Goal: Information Seeking & Learning: Learn about a topic

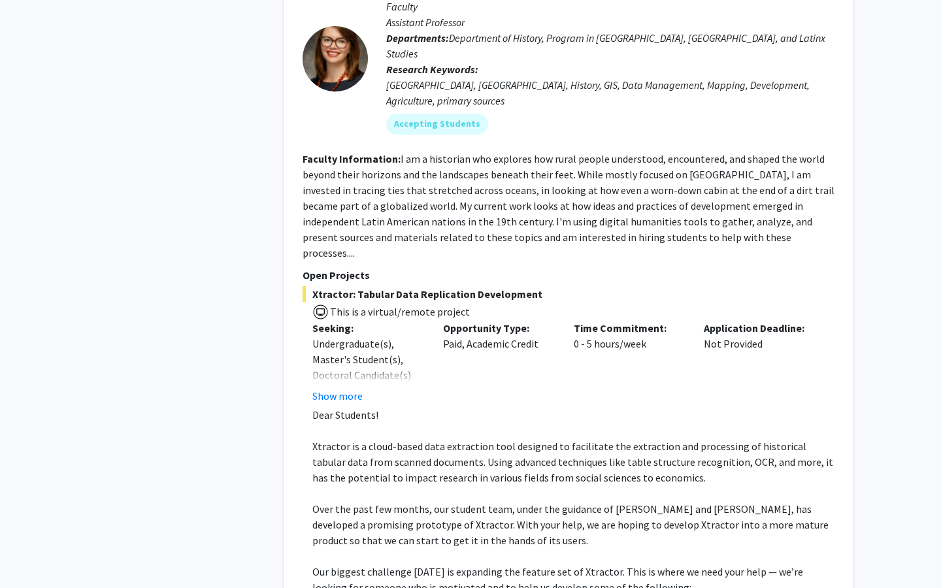
scroll to position [2653, 0]
click at [389, 335] on div "Undergraduate(s), Master's Student(s), Doctoral Candidate(s) (PhD, MD, DMD, Pha…" at bounding box center [367, 374] width 111 height 78
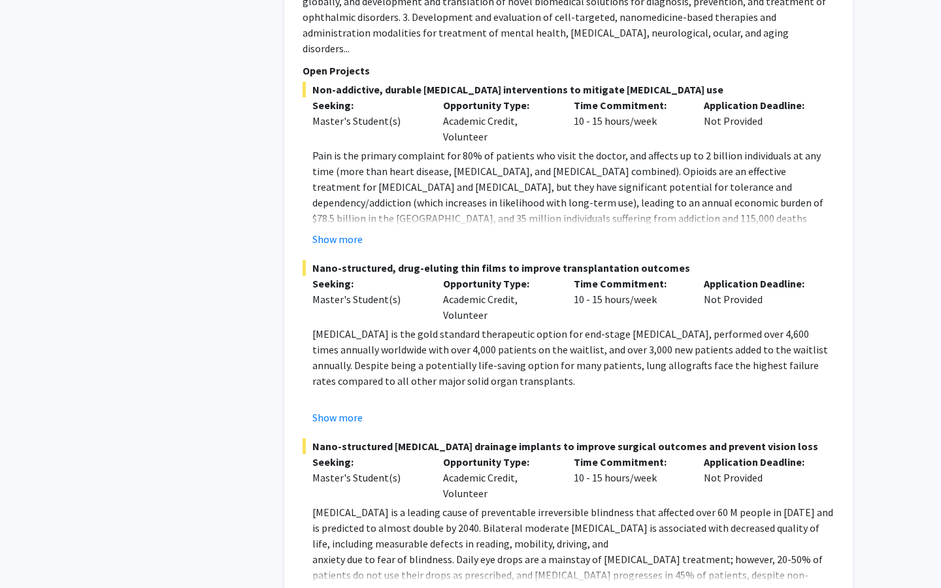
scroll to position [3741, 0]
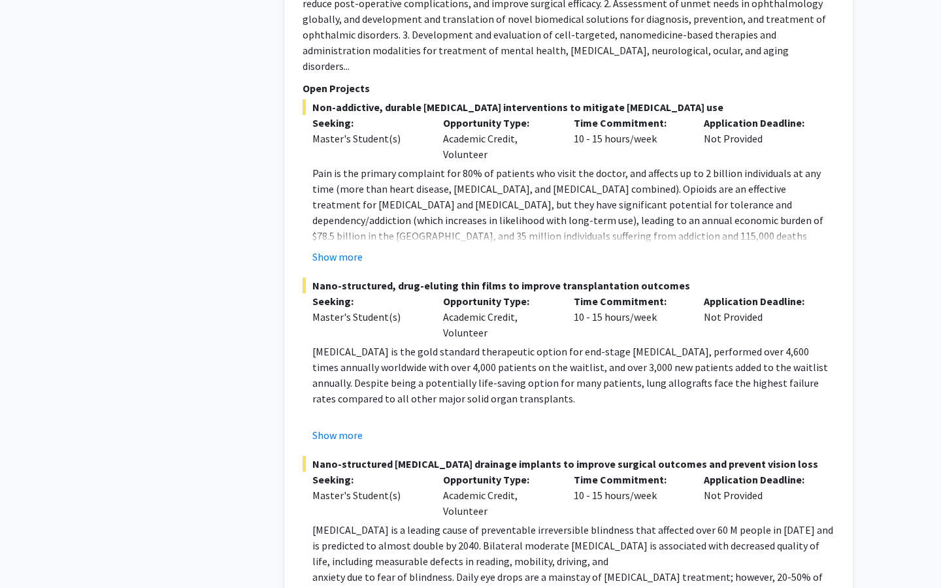
click at [329, 544] on div "[PERSON_NAME] Bookmark Compose Request Faculty Assistant Professor Departments:…" at bounding box center [568, 219] width 569 height 829
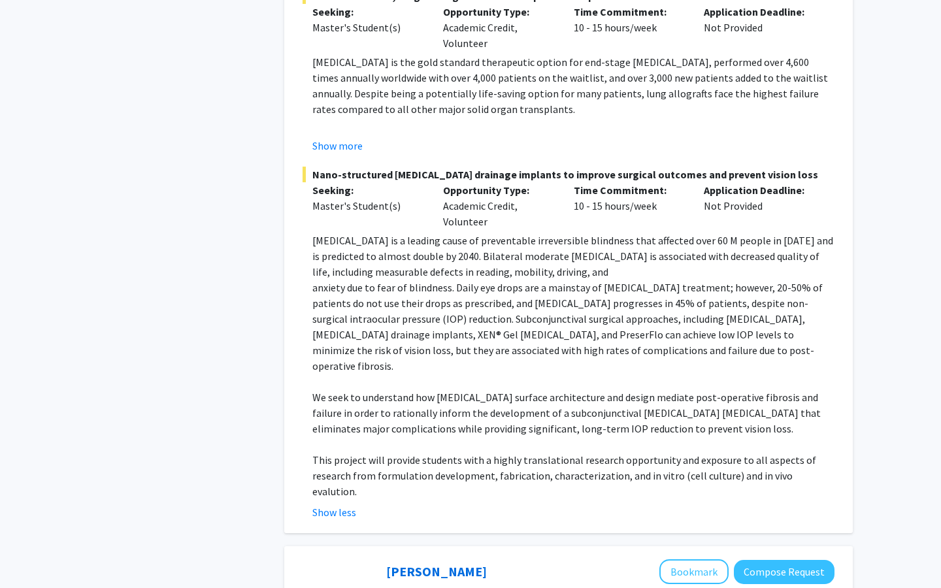
click at [507, 452] on p "This project will provide students with a highly translational research opportu…" at bounding box center [573, 475] width 522 height 47
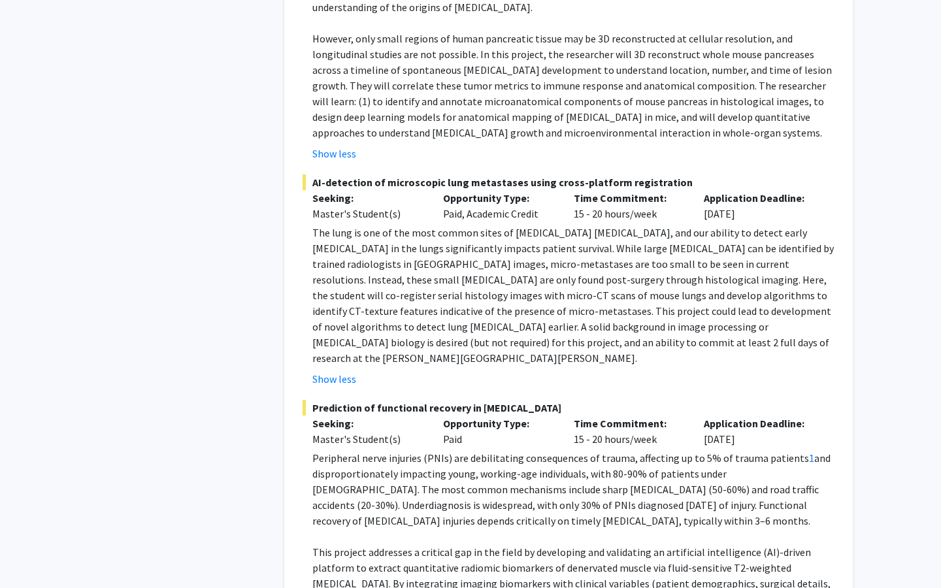
scroll to position [7288, 0]
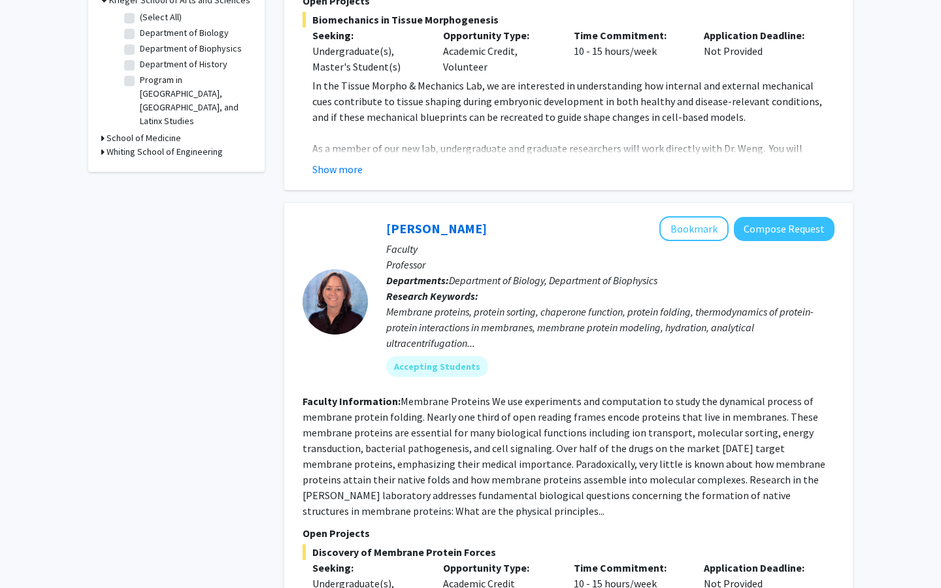
scroll to position [439, 0]
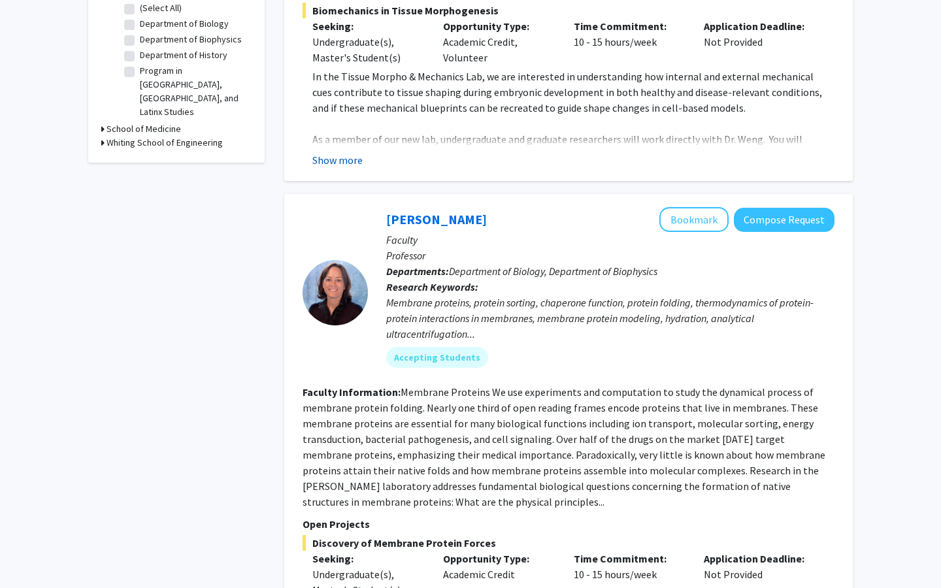
click at [357, 152] on button "Show more" at bounding box center [337, 160] width 50 height 16
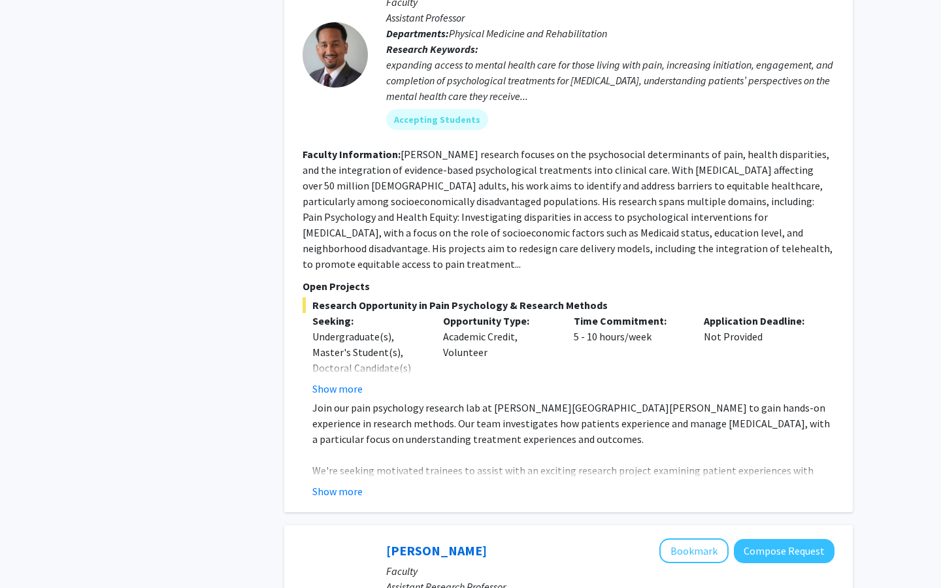
scroll to position [1642, 0]
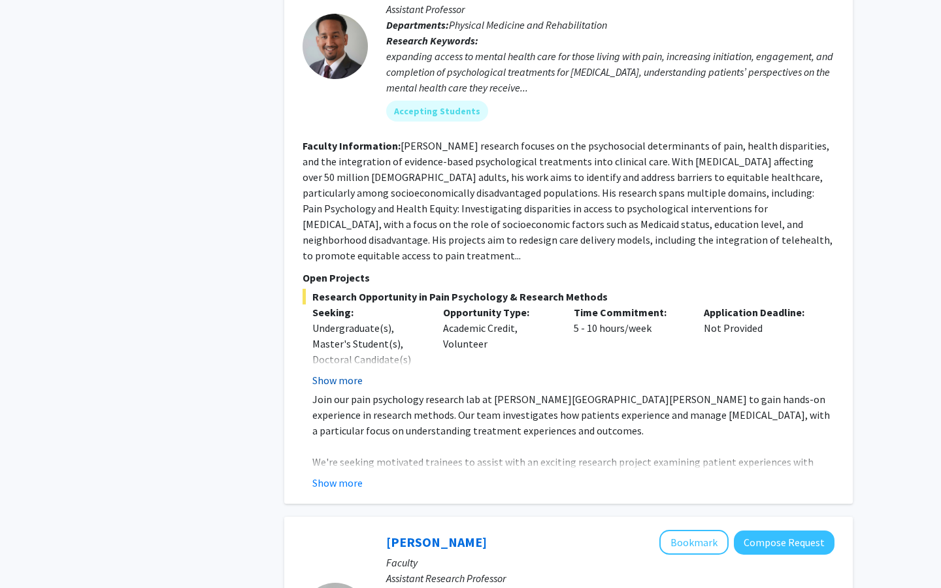
click at [344, 373] on button "Show more" at bounding box center [337, 381] width 50 height 16
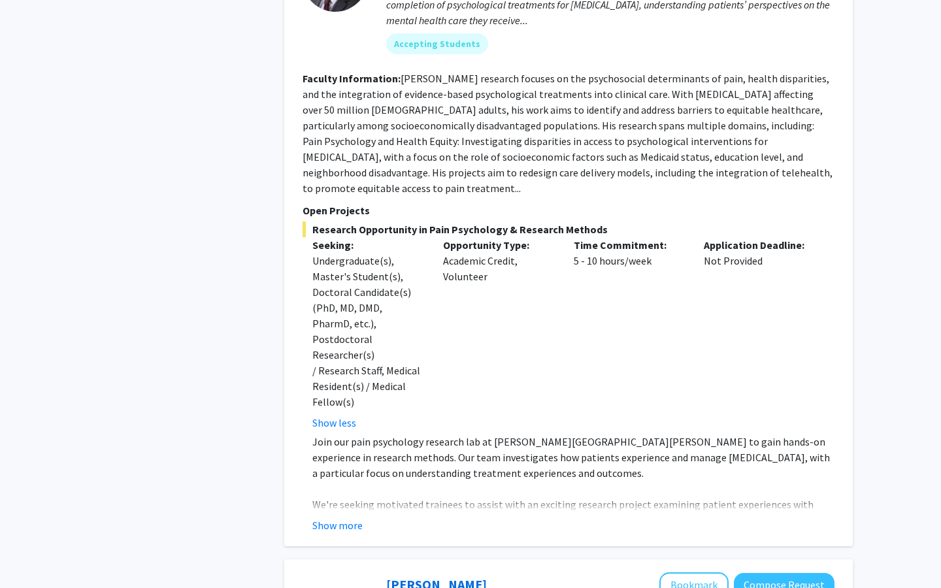
scroll to position [1715, 0]
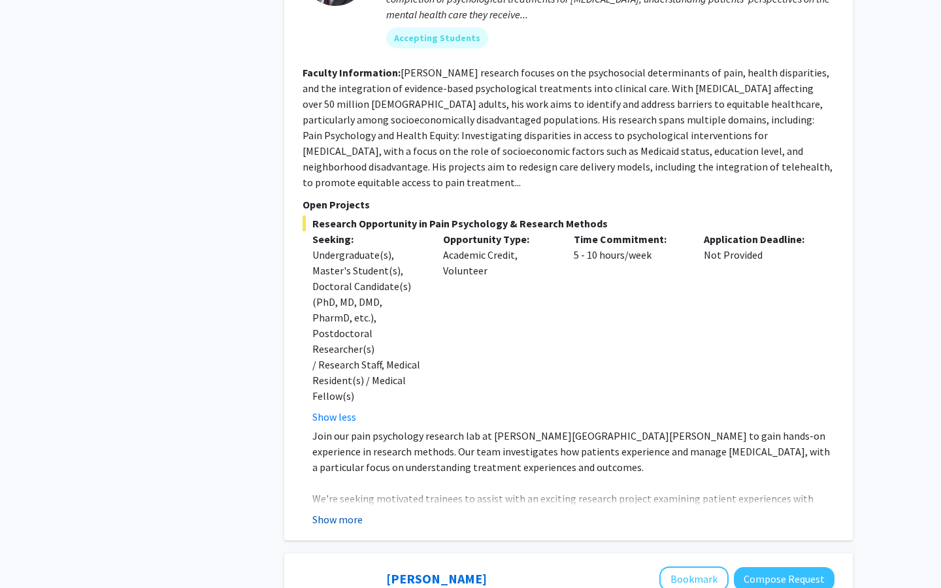
click at [352, 512] on button "Show more" at bounding box center [337, 520] width 50 height 16
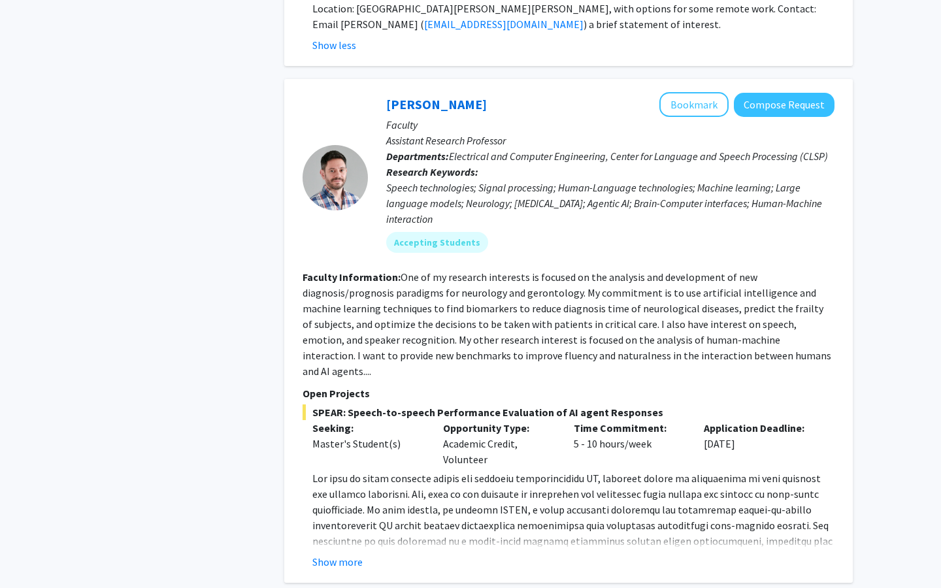
scroll to position [2418, 0]
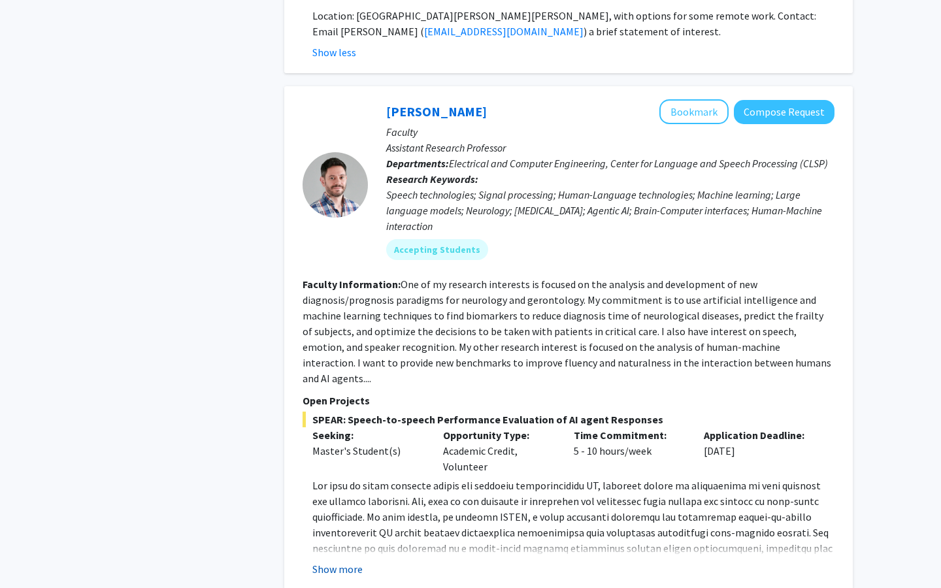
click at [339, 561] on button "Show more" at bounding box center [337, 569] width 50 height 16
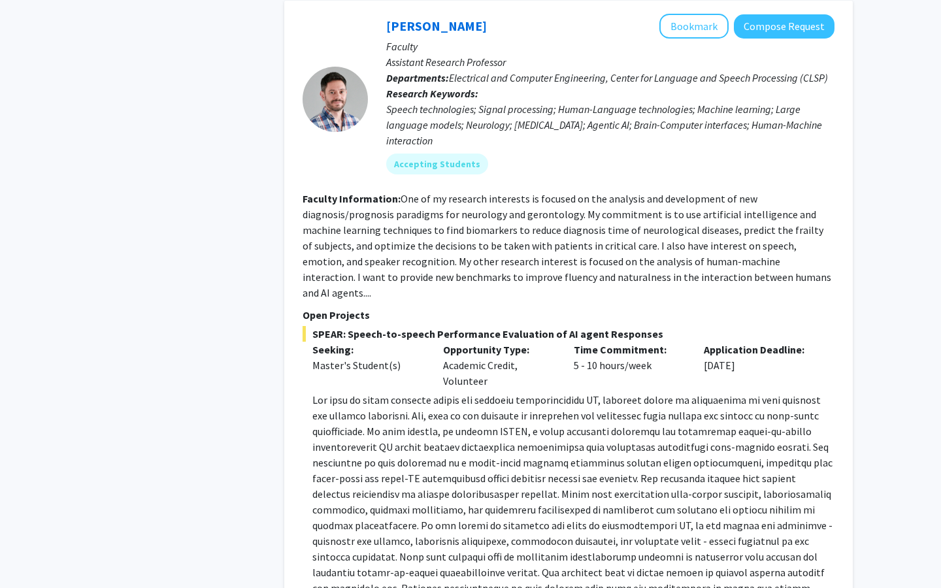
scroll to position [2505, 0]
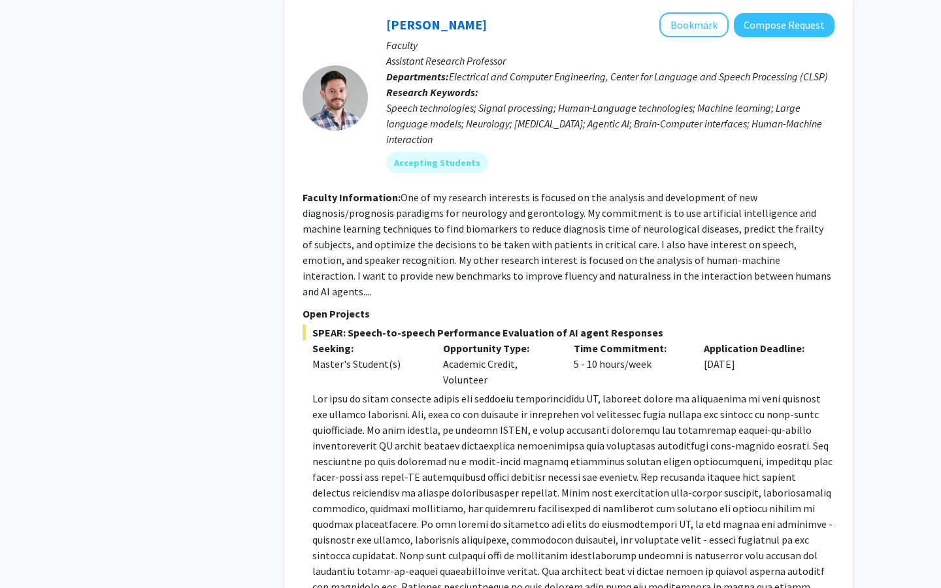
drag, startPoint x: 440, startPoint y: 269, endPoint x: 509, endPoint y: 284, distance: 70.3
click at [509, 341] on div "Opportunity Type: Academic Credit, Volunteer" at bounding box center [498, 364] width 131 height 47
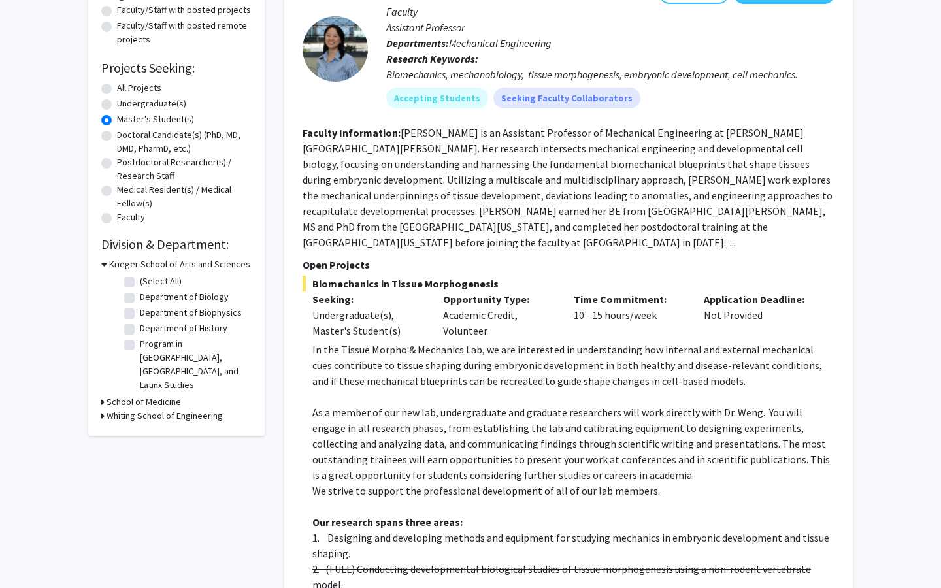
scroll to position [0, 0]
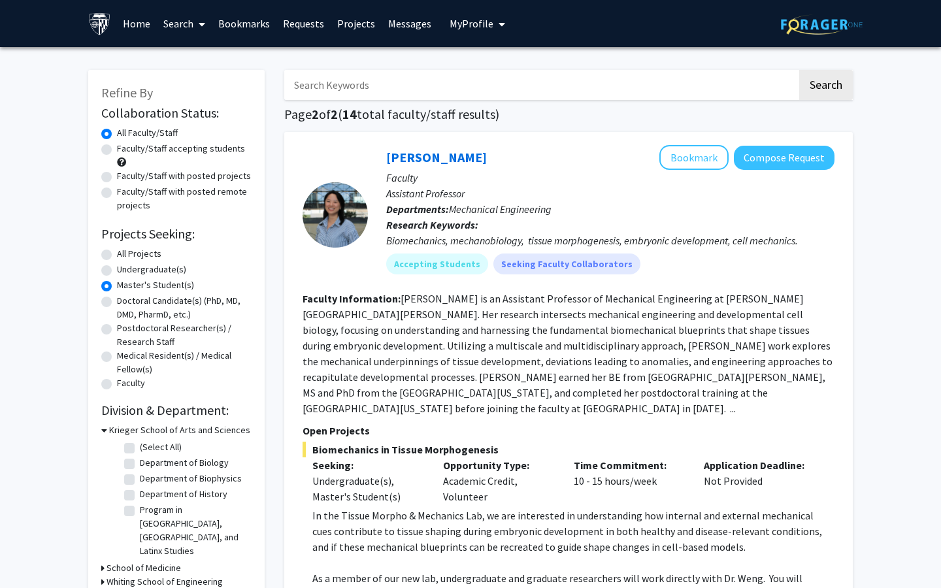
click at [478, 14] on button "My Profile" at bounding box center [477, 23] width 63 height 47
click at [473, 23] on span "My Profile" at bounding box center [472, 23] width 44 height 13
click at [178, 20] on link "Search" at bounding box center [184, 24] width 55 height 46
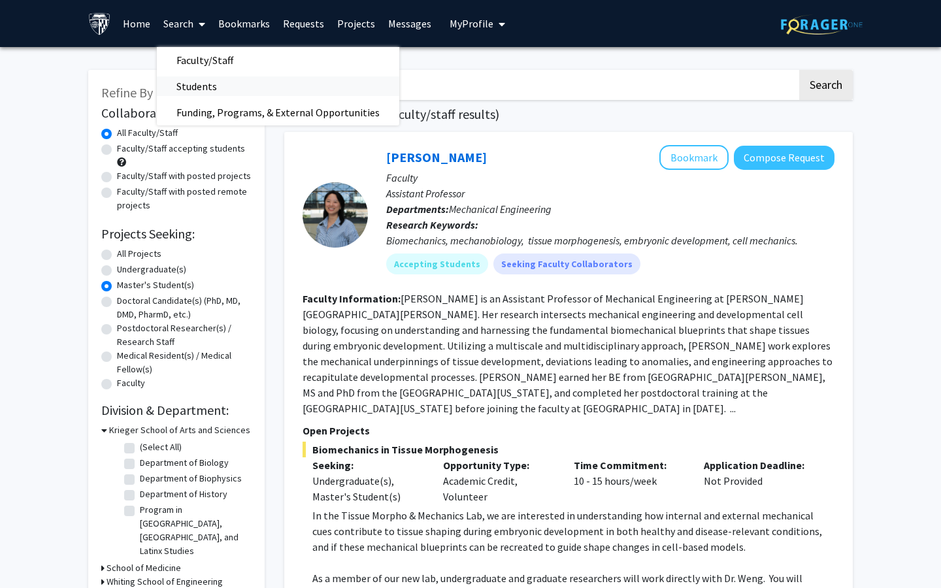
click at [195, 87] on span "Students" at bounding box center [197, 86] width 80 height 26
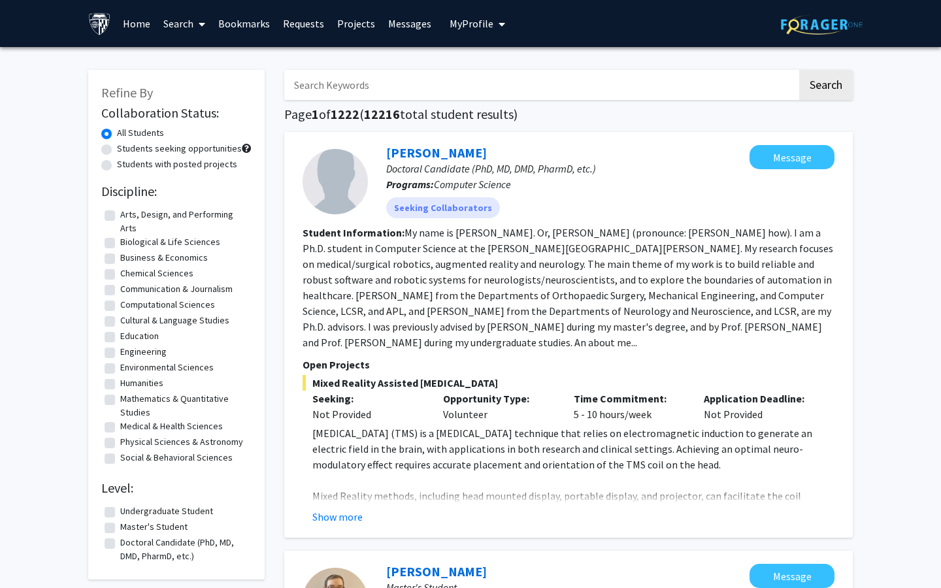
click at [140, 20] on link "Home" at bounding box center [136, 24] width 41 height 46
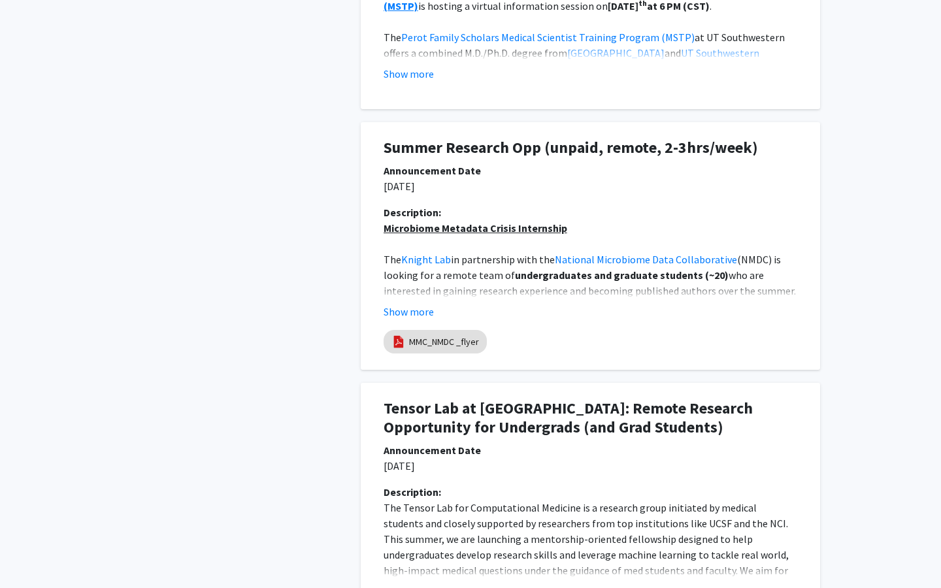
scroll to position [894, 0]
click at [406, 312] on button "Show more" at bounding box center [409, 311] width 50 height 16
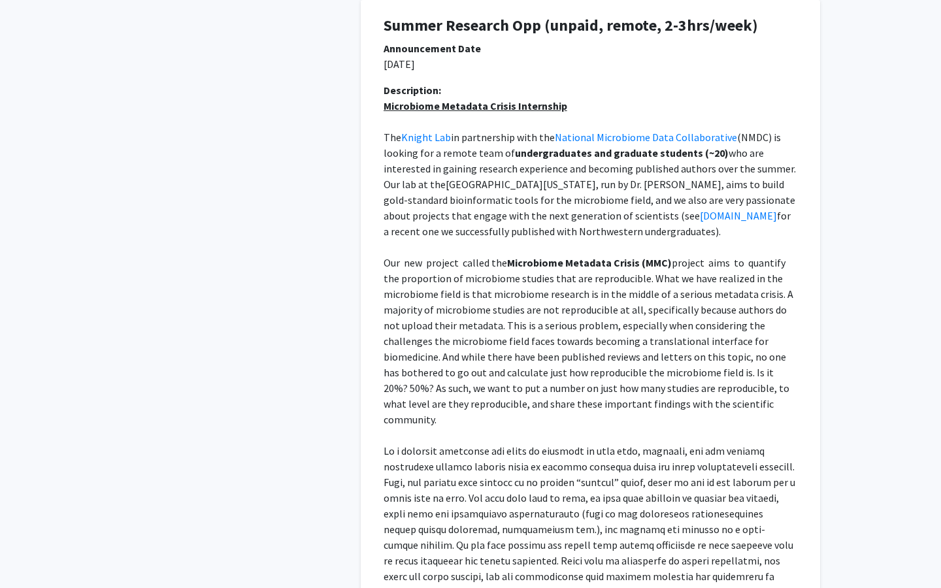
scroll to position [1016, 0]
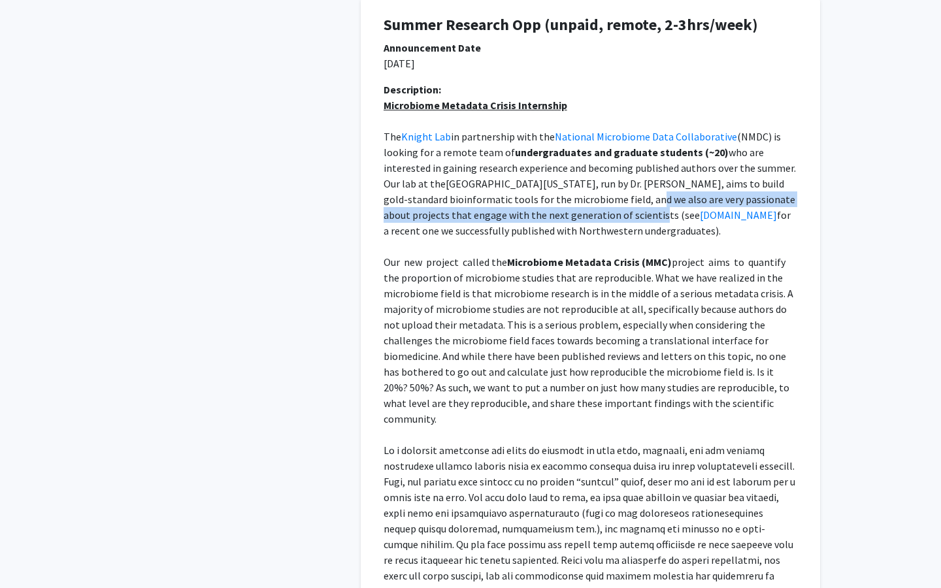
drag, startPoint x: 607, startPoint y: 195, endPoint x: 599, endPoint y: 216, distance: 23.0
click at [599, 216] on span ", run by Dr. [PERSON_NAME], aims to build gold-standard bioinformatic tools for…" at bounding box center [591, 199] width 414 height 44
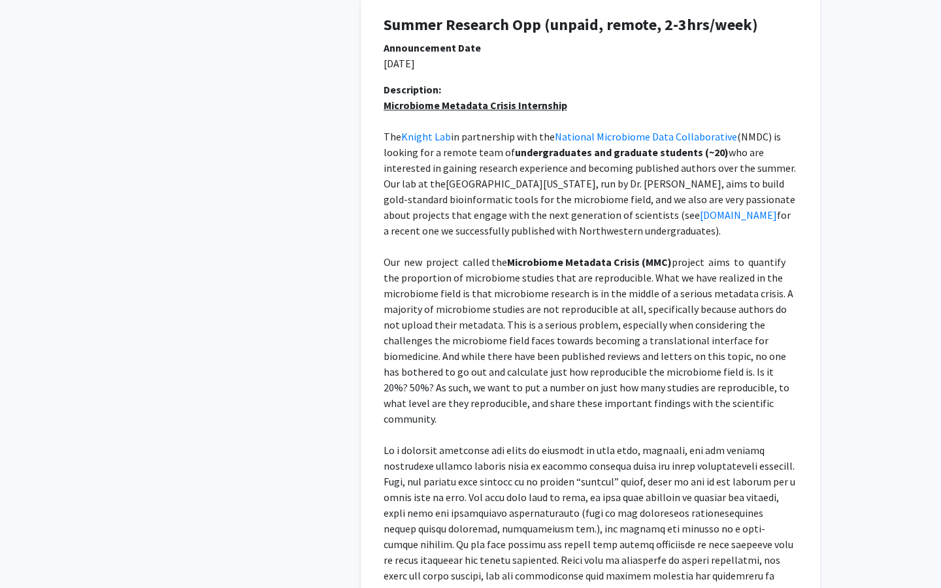
click at [624, 246] on p at bounding box center [591, 247] width 414 height 16
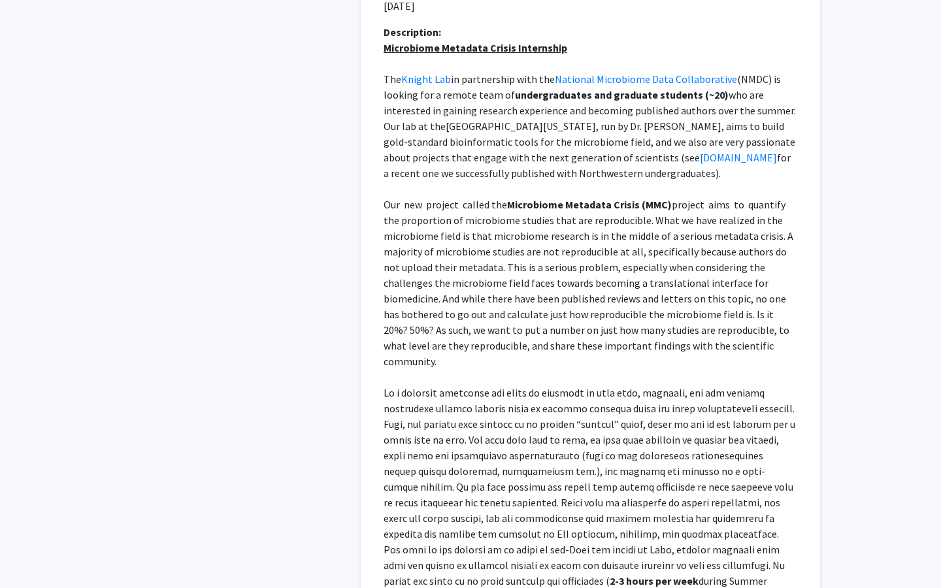
scroll to position [1095, 0]
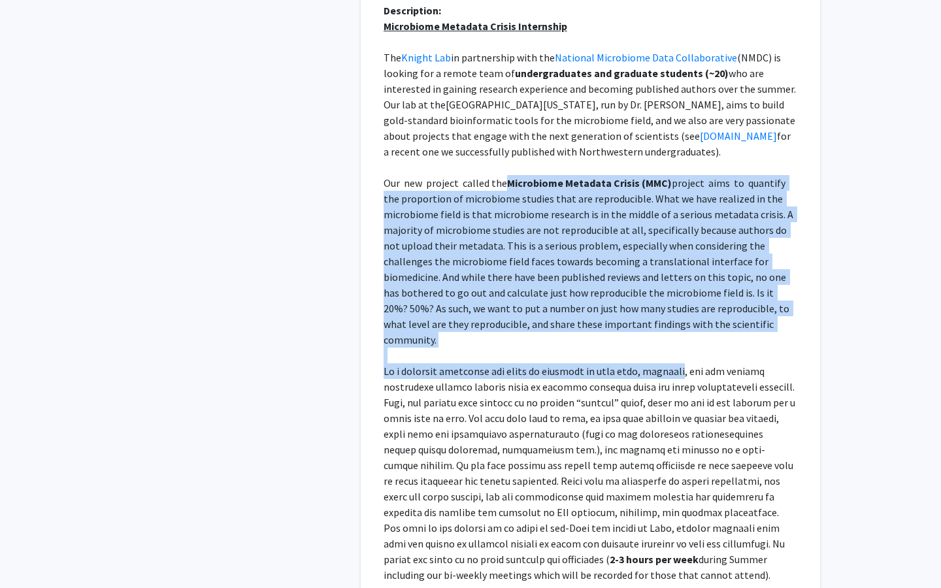
drag, startPoint x: 503, startPoint y: 178, endPoint x: 675, endPoint y: 371, distance: 257.8
click at [675, 371] on div "Microbiome Metadata Crisis Internship The Knight Lab in partnership with the Na…" at bounding box center [591, 339] width 414 height 643
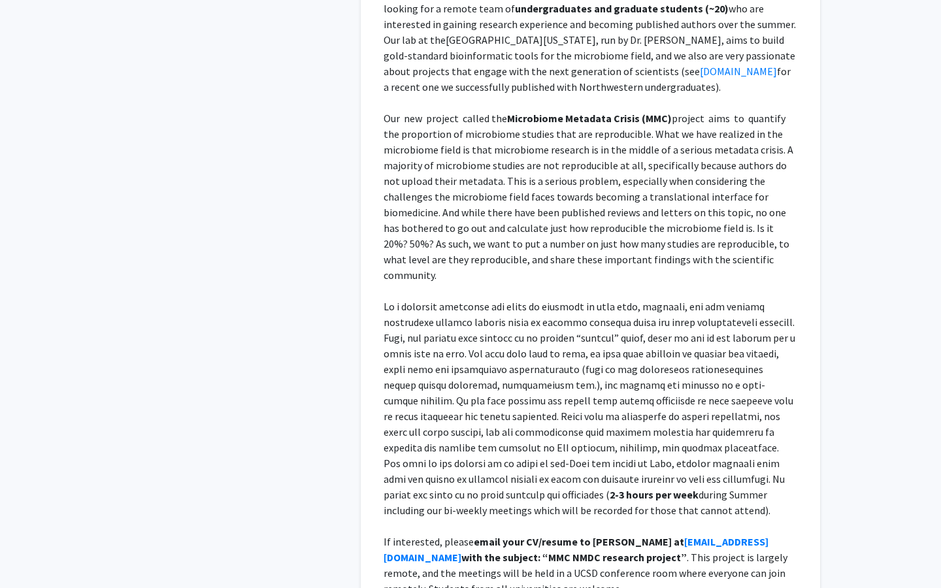
click at [620, 350] on span at bounding box center [591, 400] width 414 height 201
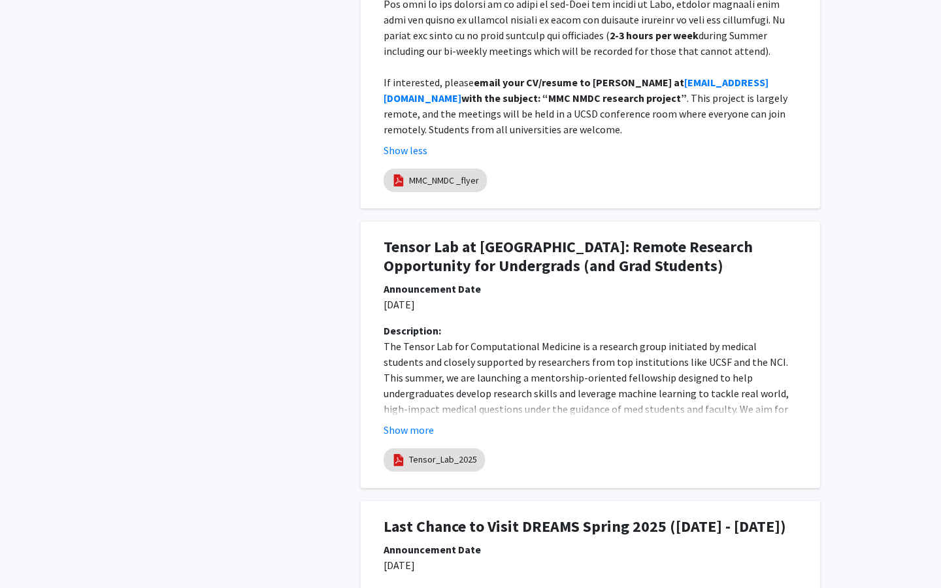
scroll to position [1620, 0]
click at [412, 422] on button "Show more" at bounding box center [409, 430] width 50 height 16
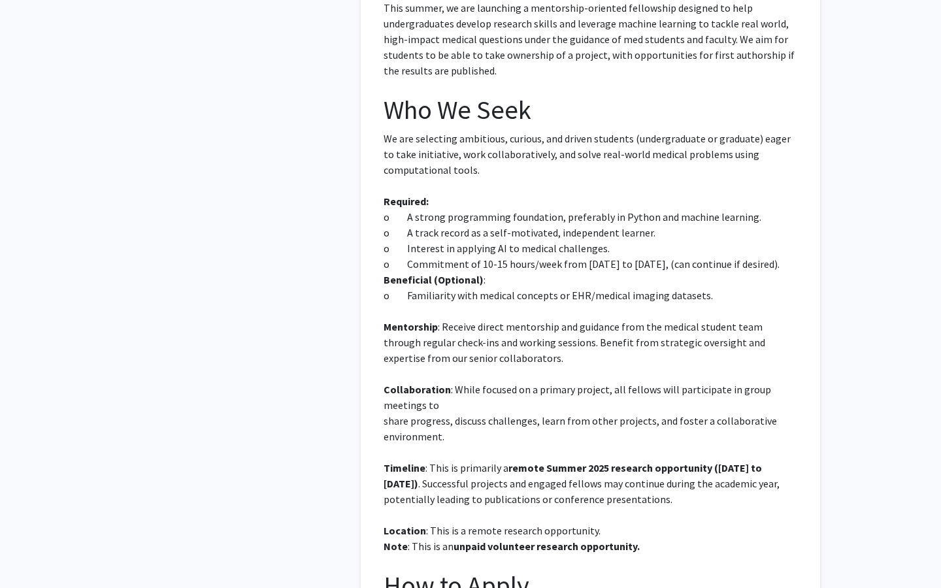
scroll to position [1990, 0]
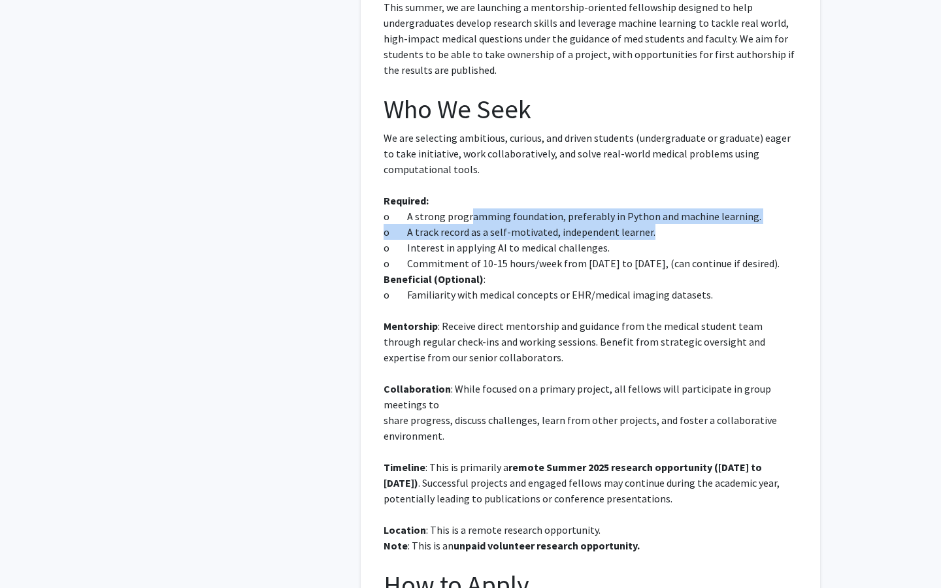
drag, startPoint x: 470, startPoint y: 187, endPoint x: 663, endPoint y: 203, distance: 193.5
click at [663, 203] on div "The Tensor Lab for Computational Medicine is a research group initiated by medi…" at bounding box center [591, 342] width 414 height 748
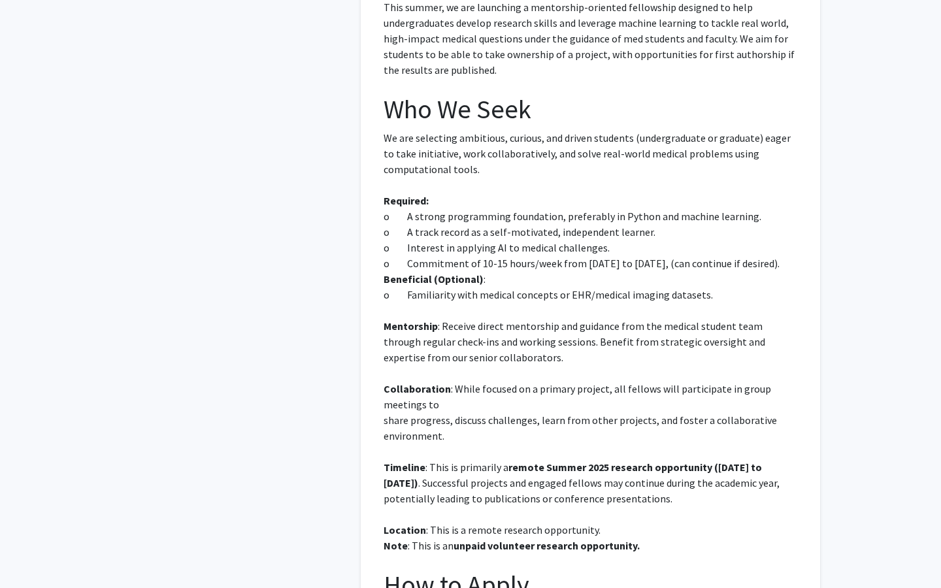
click at [588, 240] on p "o Interest in applying AI to medical challenges." at bounding box center [591, 248] width 414 height 16
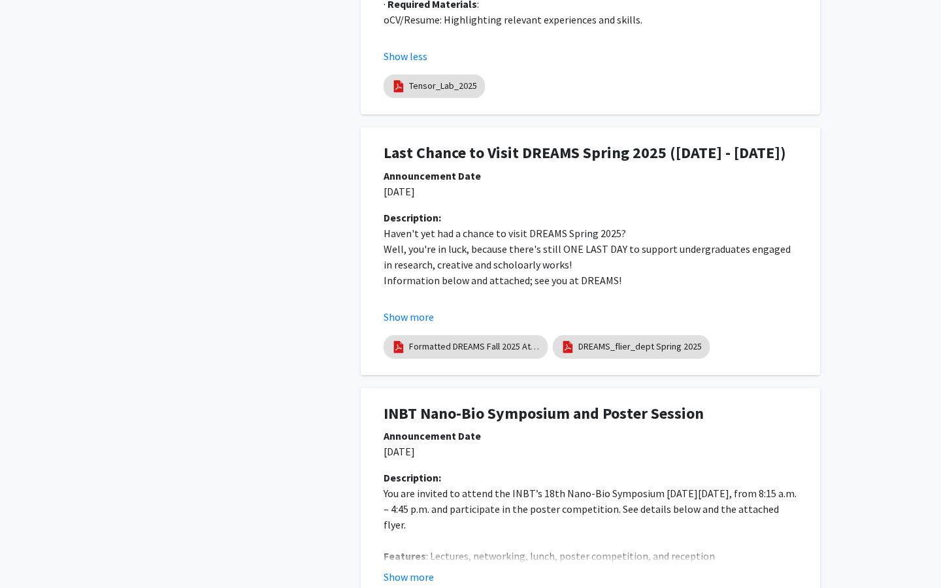
scroll to position [2664, 0]
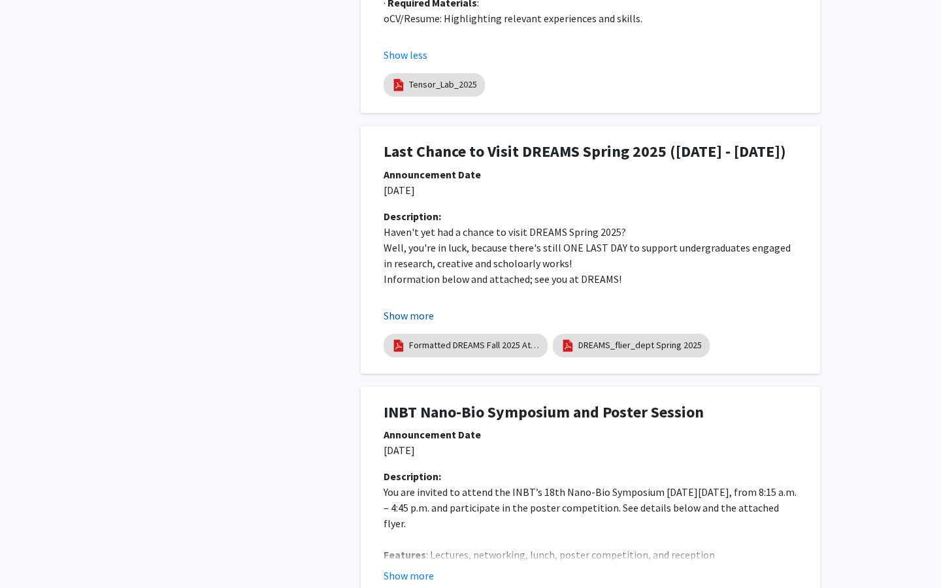
click at [403, 317] on button "Show more" at bounding box center [409, 316] width 50 height 16
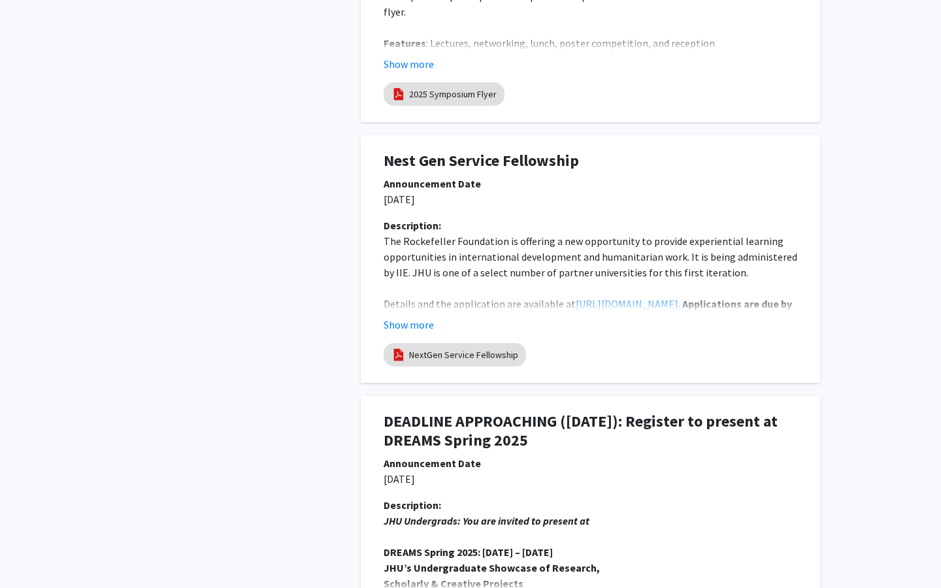
scroll to position [3589, 0]
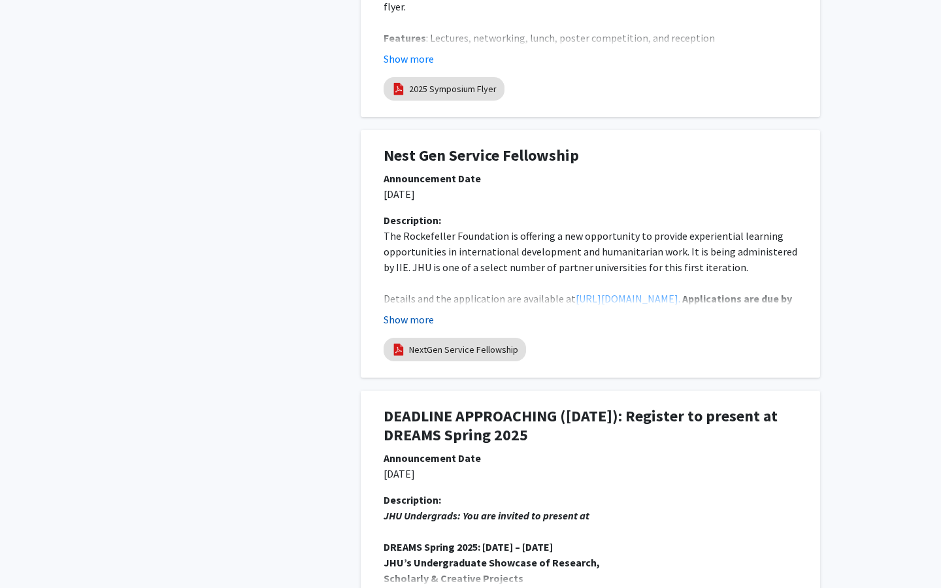
click at [406, 322] on button "Show more" at bounding box center [409, 320] width 50 height 16
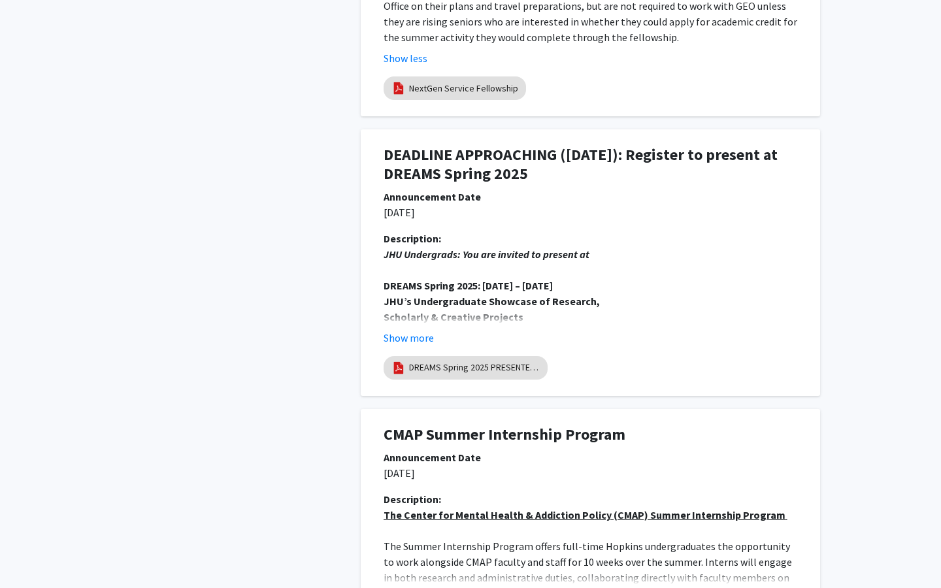
scroll to position [4184, 0]
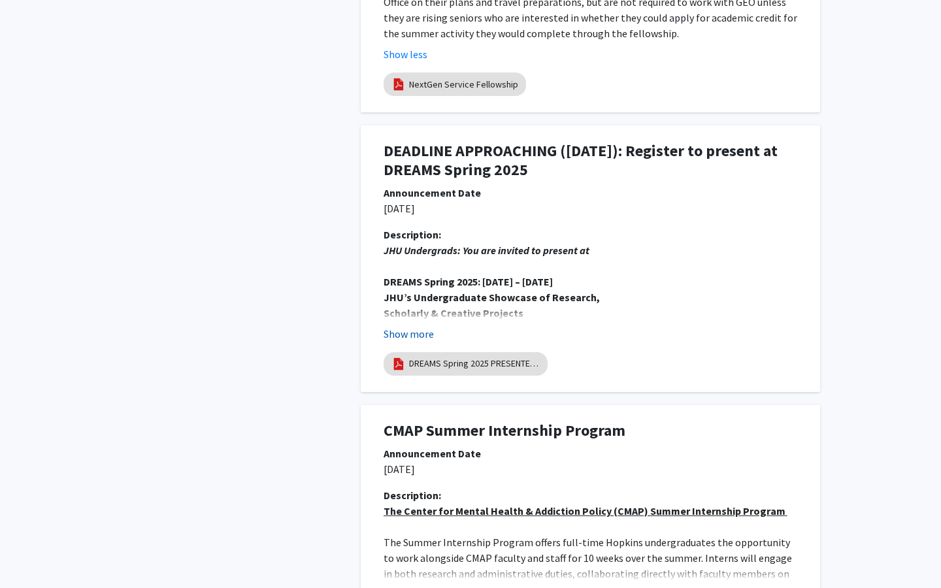
click at [415, 326] on button "Show more" at bounding box center [409, 334] width 50 height 16
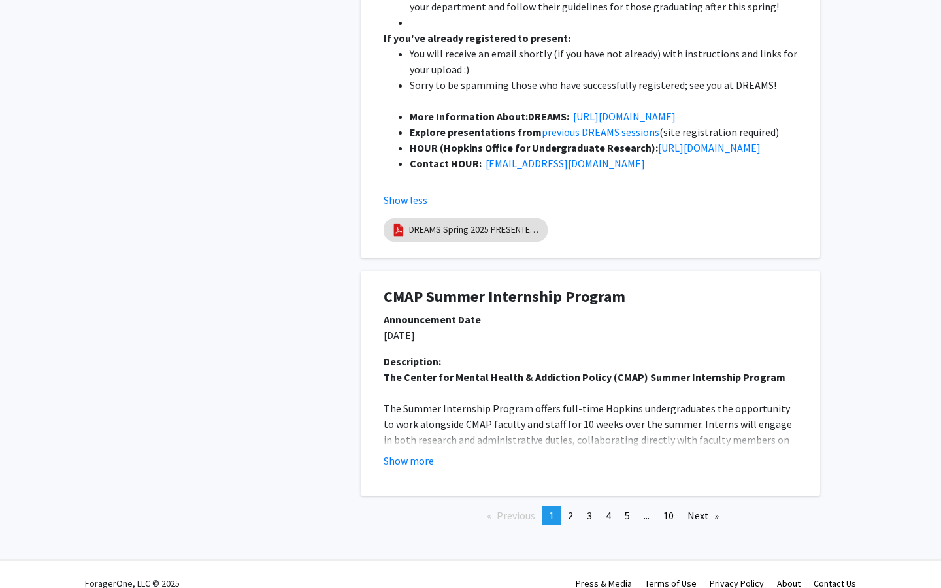
scroll to position [4884, 0]
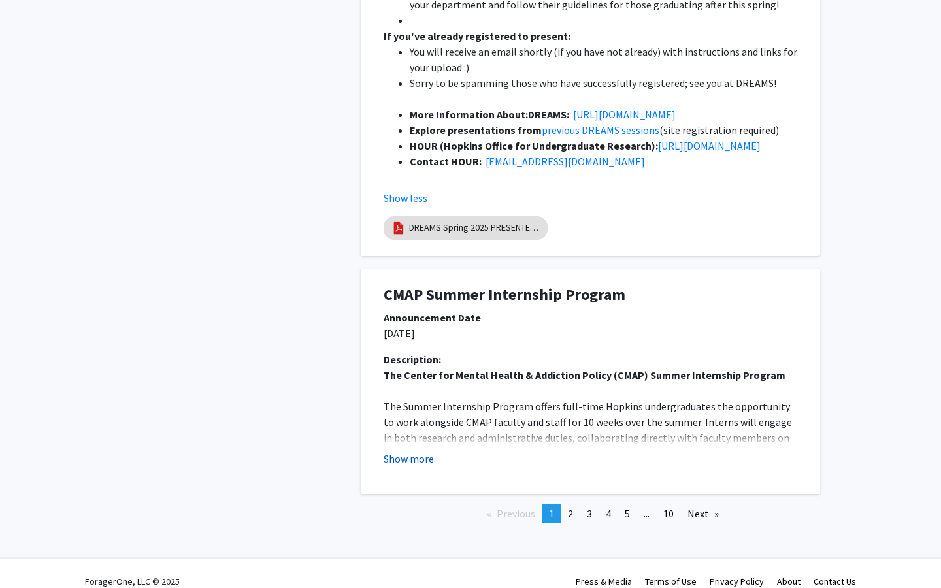
click at [420, 451] on button "Show more" at bounding box center [409, 459] width 50 height 16
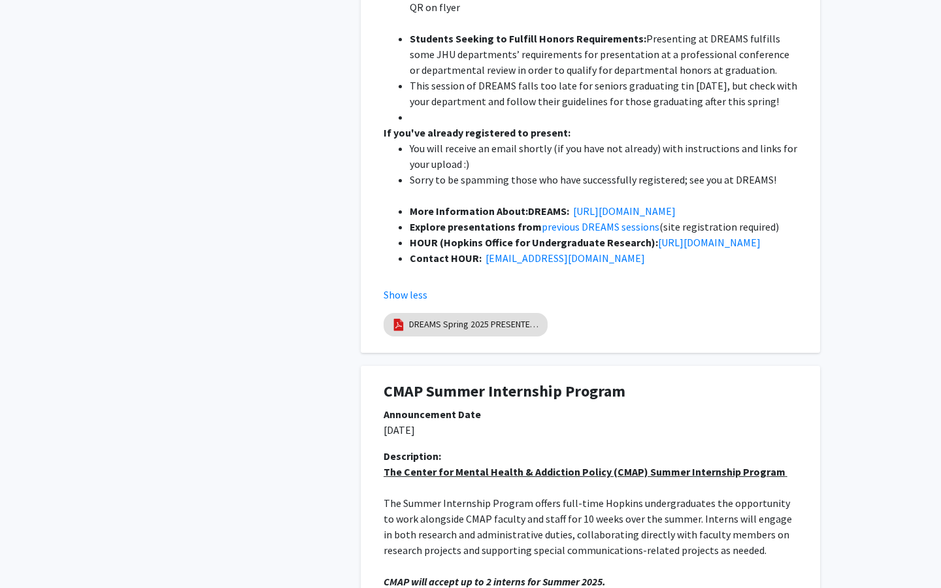
scroll to position [5179, 0]
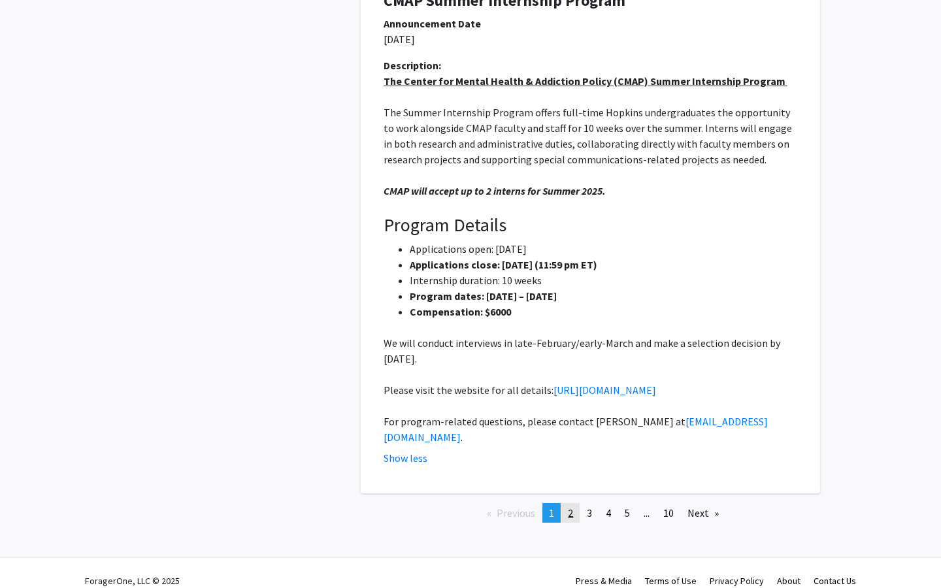
click at [568, 507] on span "2" at bounding box center [570, 513] width 5 height 13
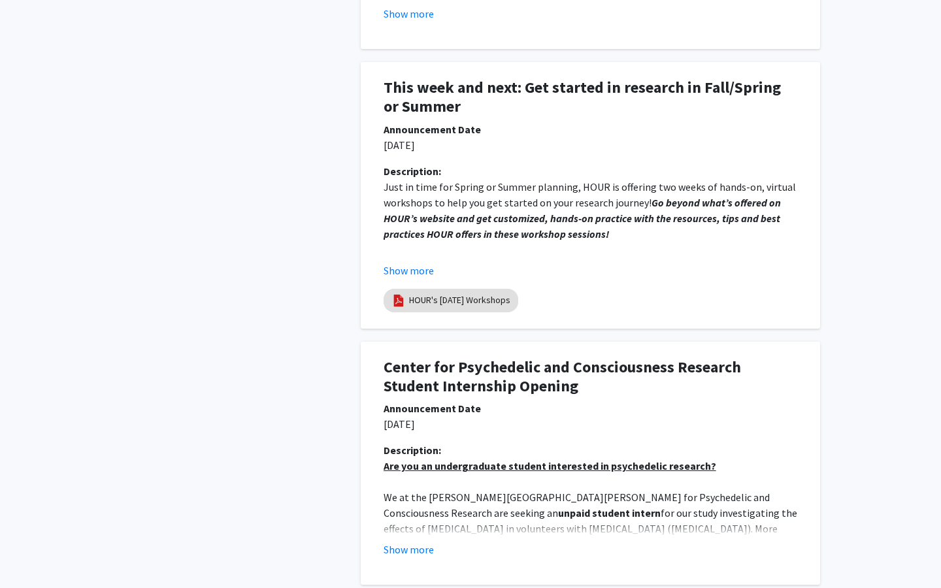
scroll to position [0, 0]
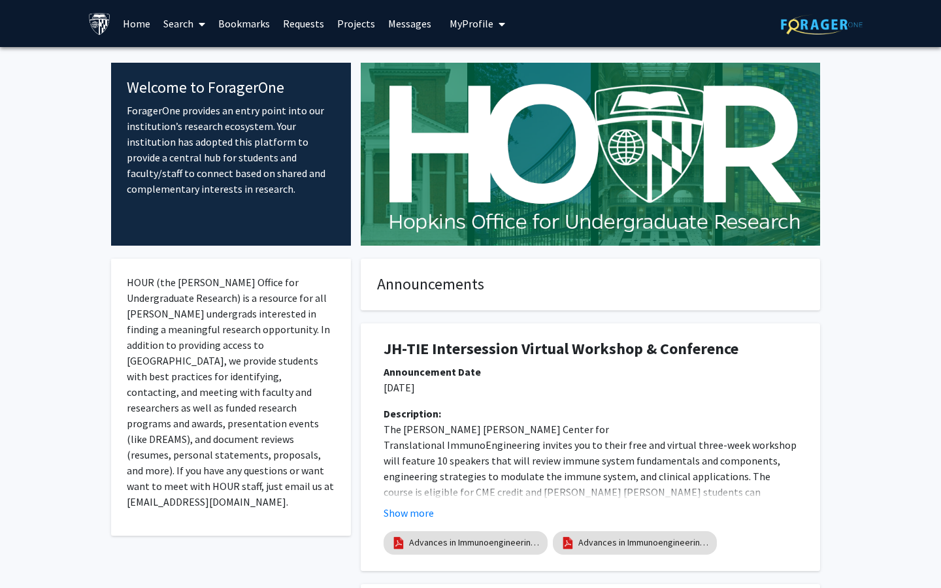
click at [188, 23] on link "Search" at bounding box center [184, 24] width 55 height 46
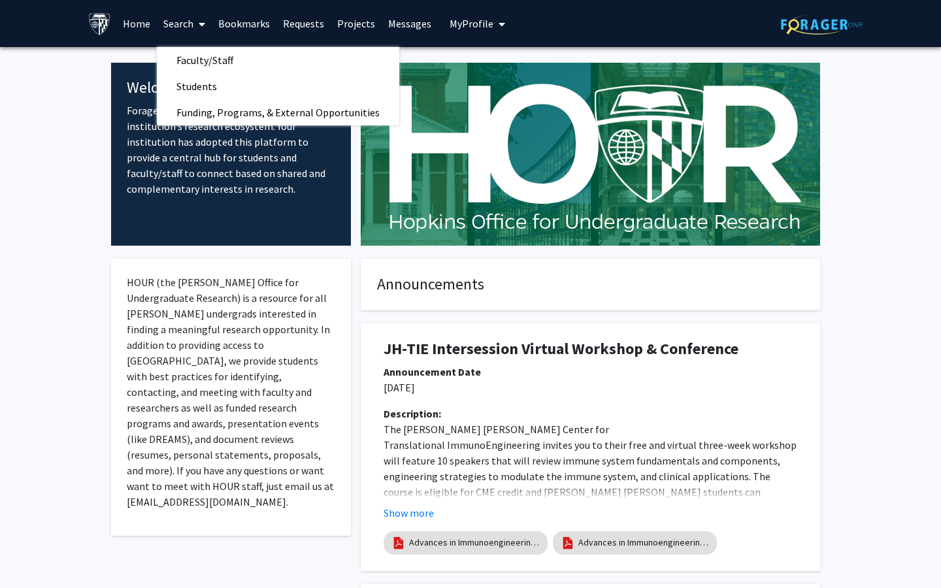
click at [350, 22] on link "Projects" at bounding box center [356, 24] width 51 height 46
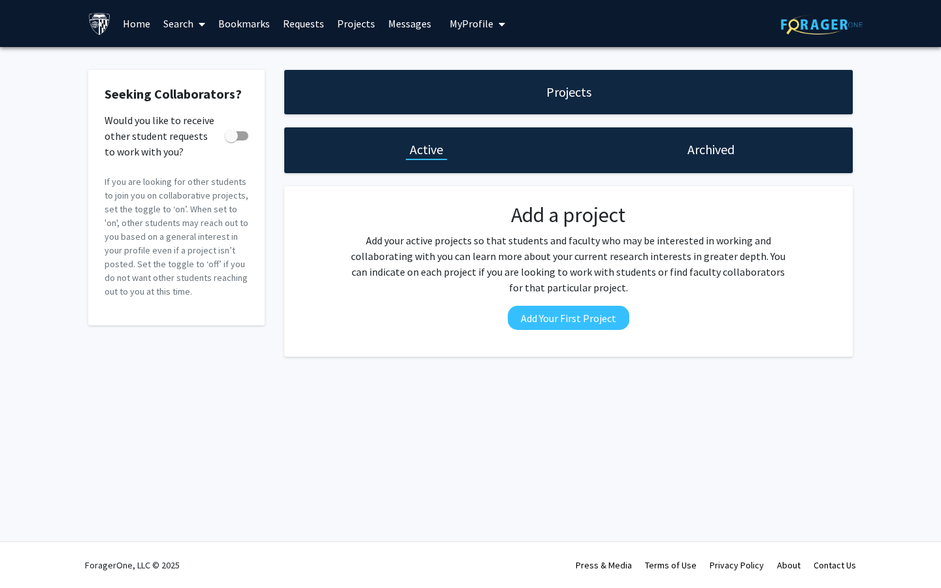
click at [301, 25] on link "Requests" at bounding box center [303, 24] width 54 height 46
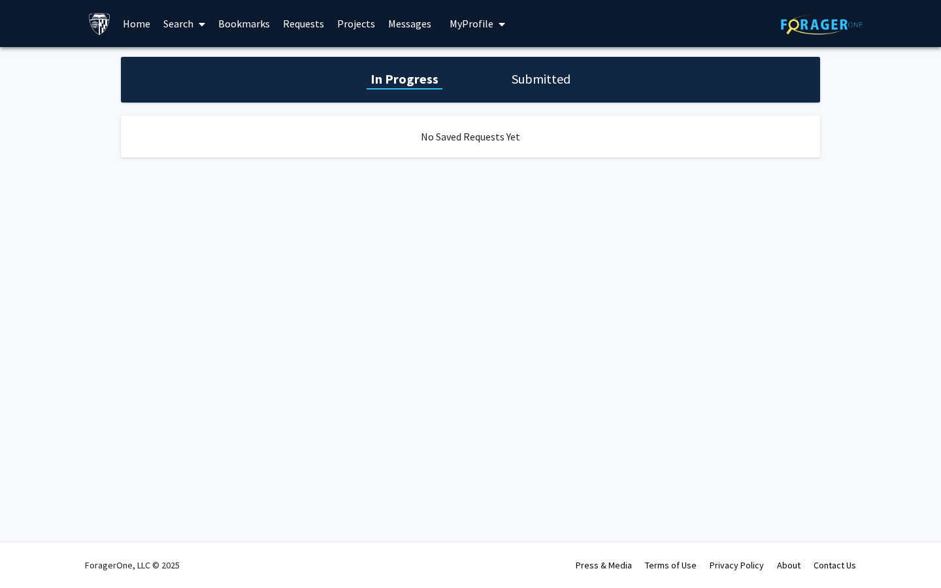
click at [138, 22] on link "Home" at bounding box center [136, 24] width 41 height 46
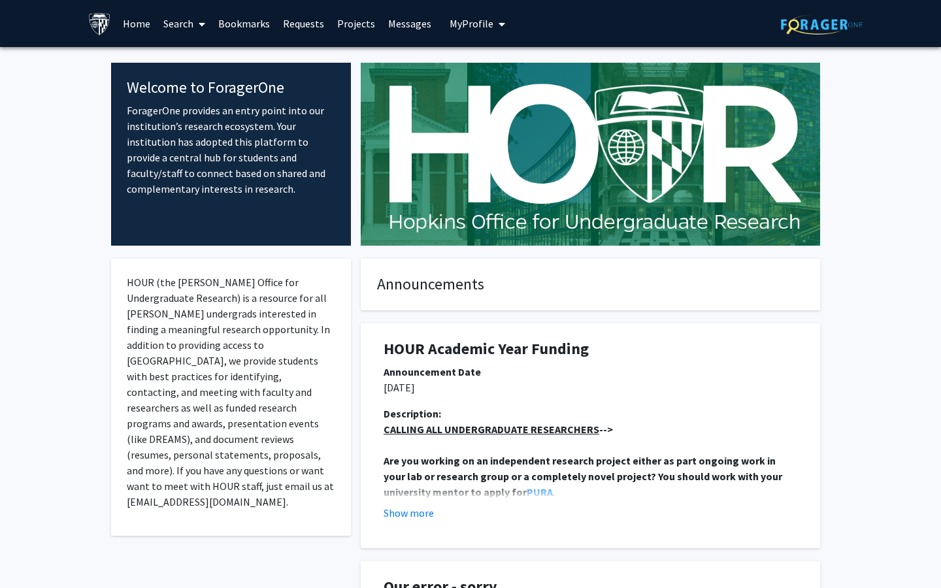
click at [188, 22] on link "Search" at bounding box center [184, 24] width 55 height 46
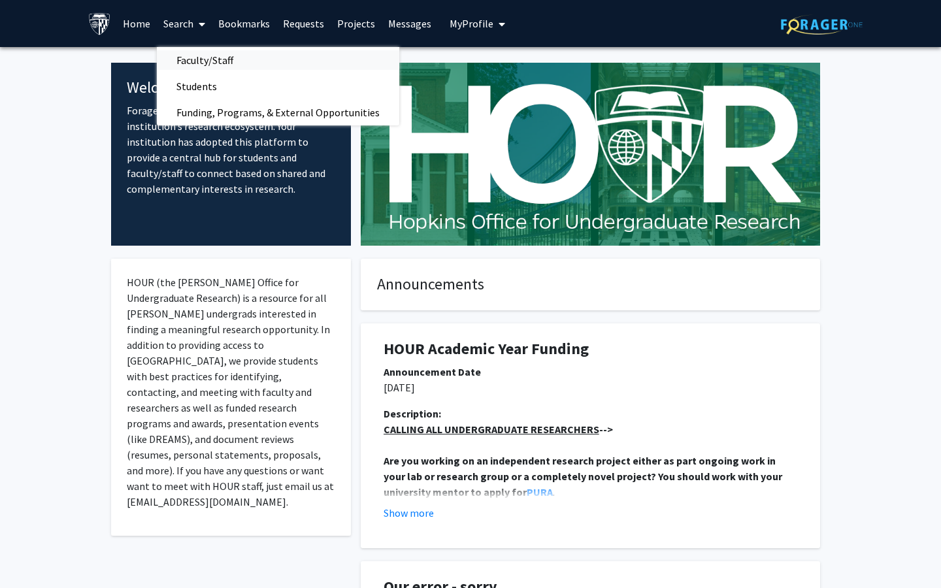
click at [210, 54] on span "Faculty/Staff" at bounding box center [205, 60] width 96 height 26
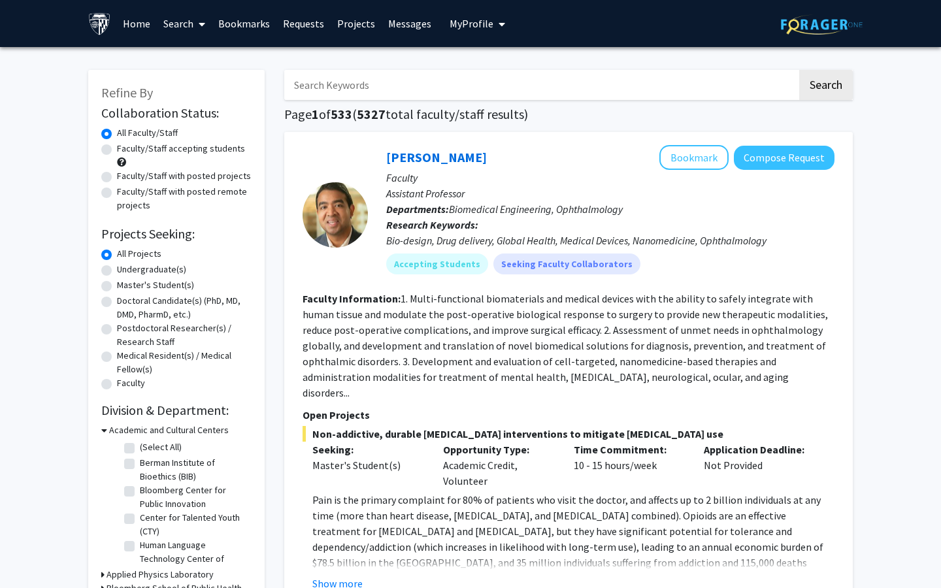
click at [163, 282] on label "Master's Student(s)" at bounding box center [155, 285] width 77 height 14
click at [125, 282] on input "Master's Student(s)" at bounding box center [121, 282] width 8 height 8
radio input "true"
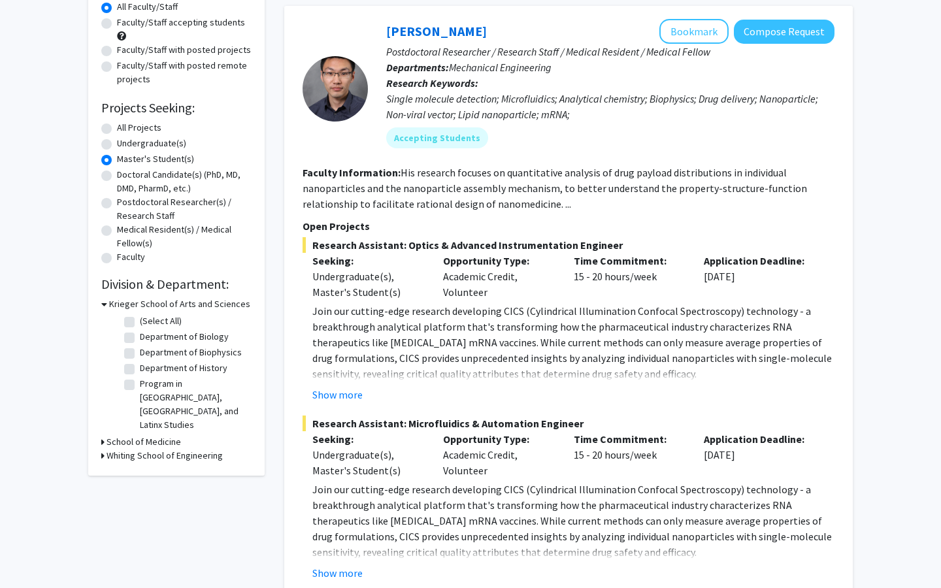
scroll to position [128, 0]
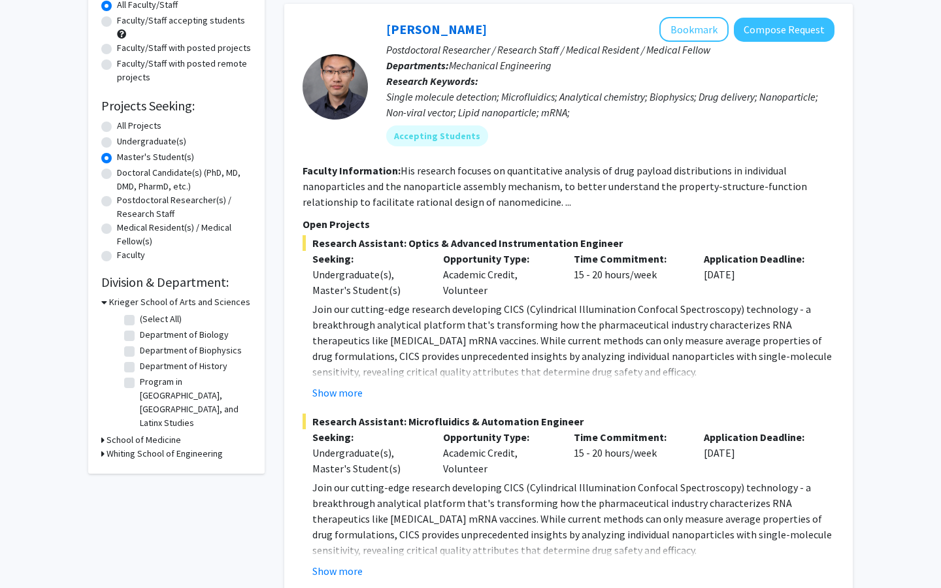
click at [132, 433] on h3 "School of Medicine" at bounding box center [144, 440] width 75 height 14
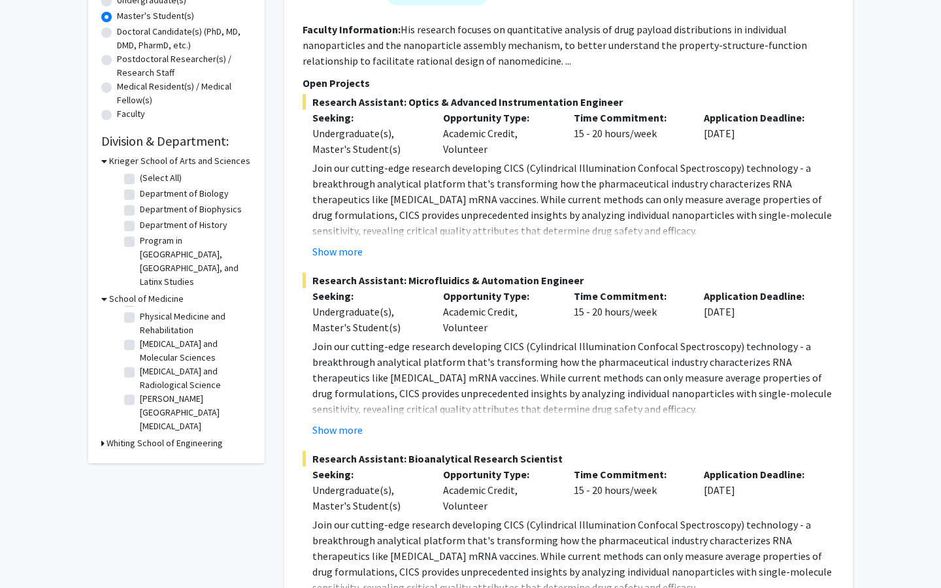
scroll to position [272, 0]
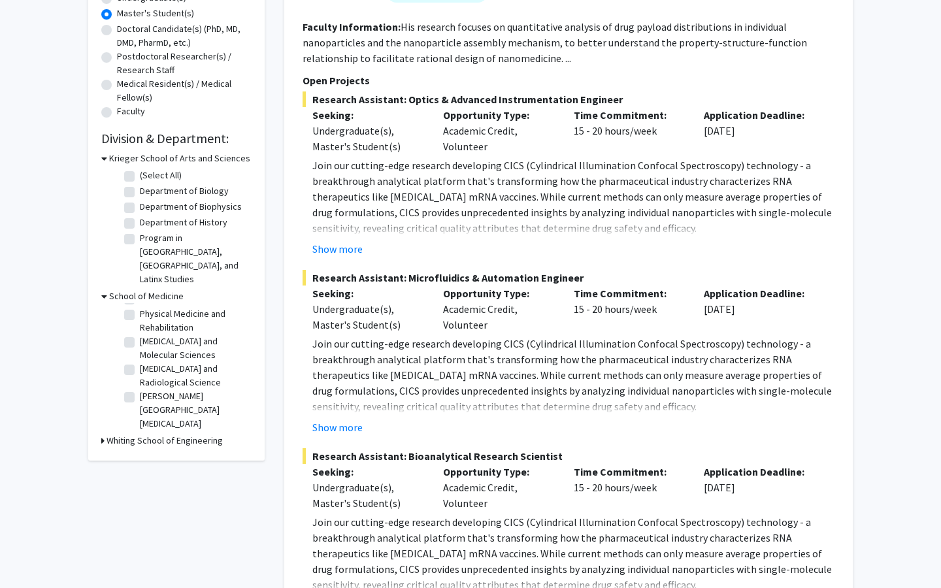
click at [173, 434] on h3 "Whiting School of Engineering" at bounding box center [165, 441] width 116 height 14
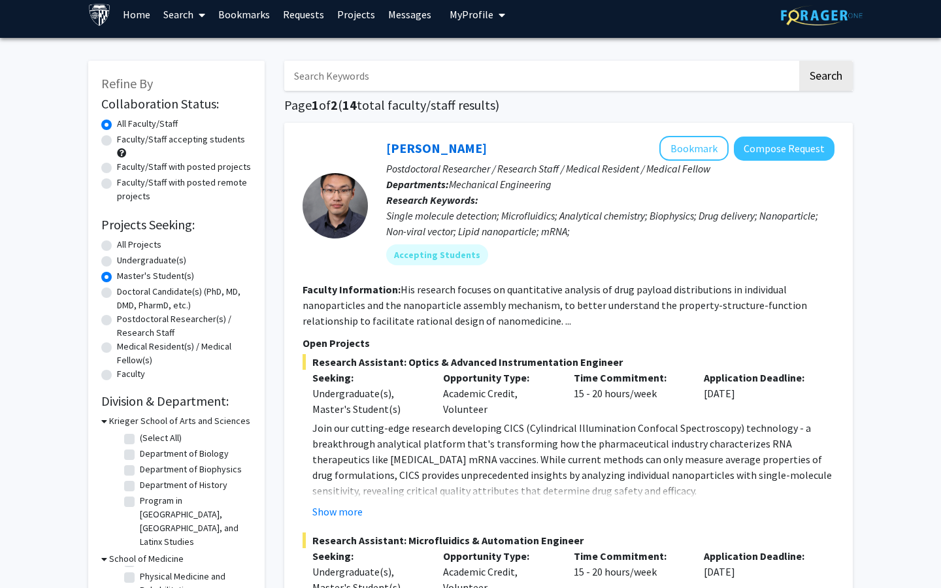
scroll to position [0, 0]
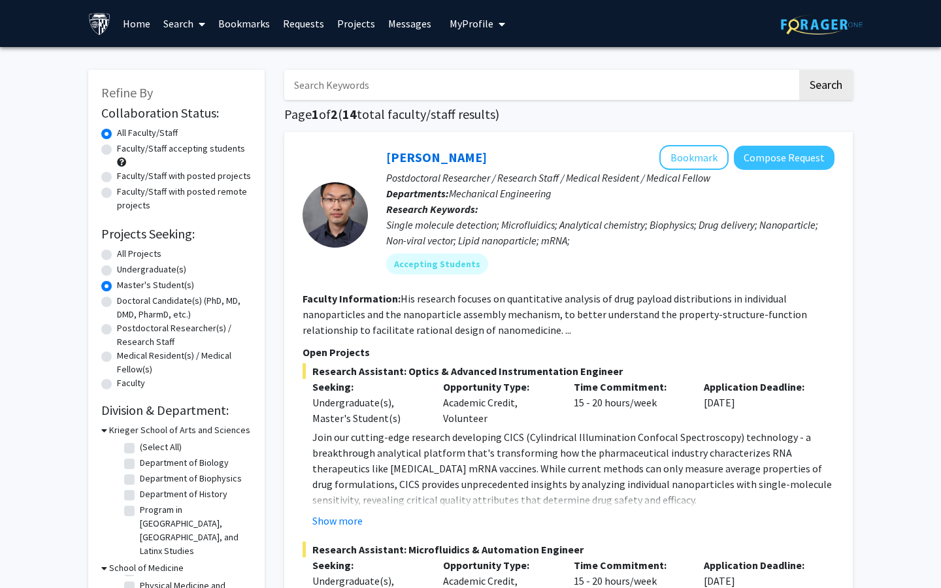
click at [133, 253] on label "All Projects" at bounding box center [139, 254] width 44 height 14
click at [125, 253] on input "All Projects" at bounding box center [121, 251] width 8 height 8
radio input "true"
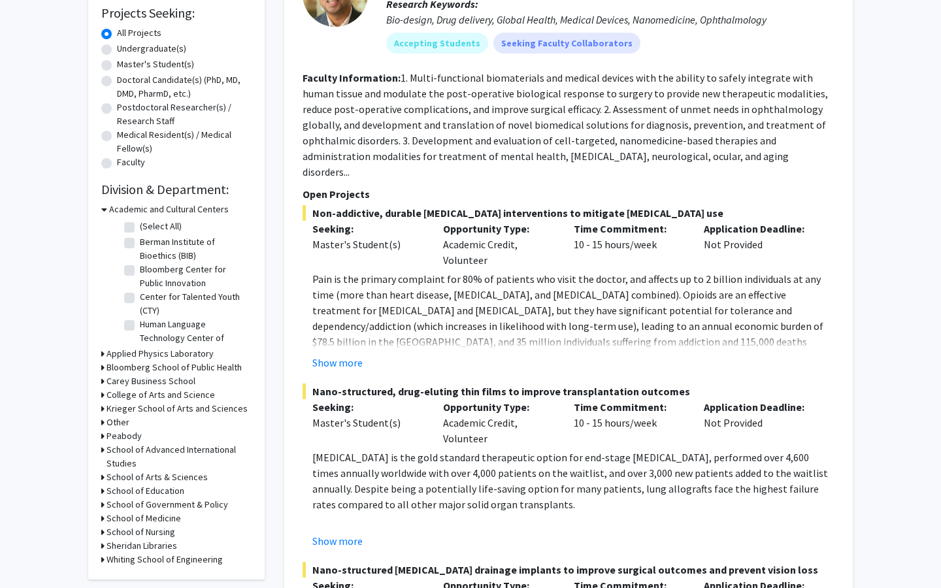
click at [140, 351] on h3 "Applied Physics Laboratory" at bounding box center [160, 354] width 107 height 14
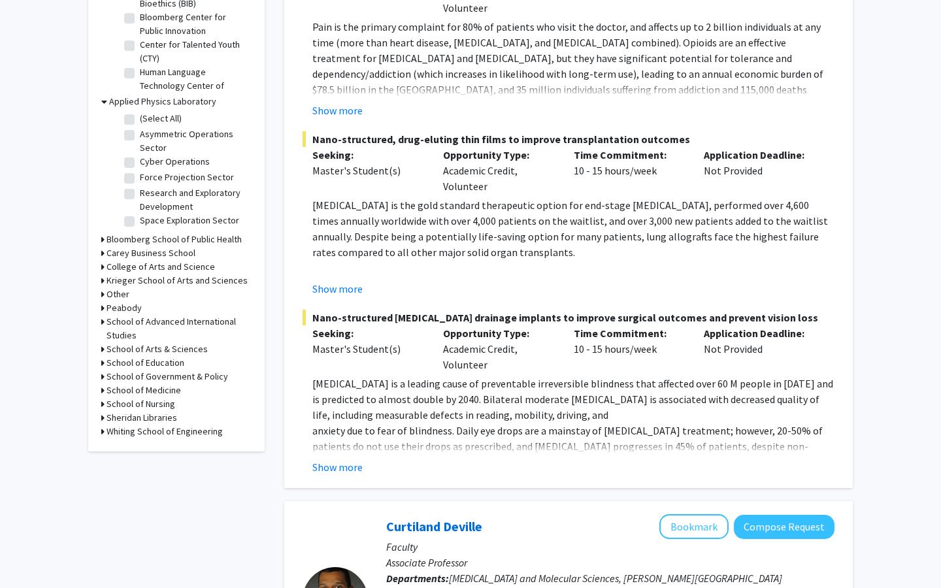
scroll to position [488, 0]
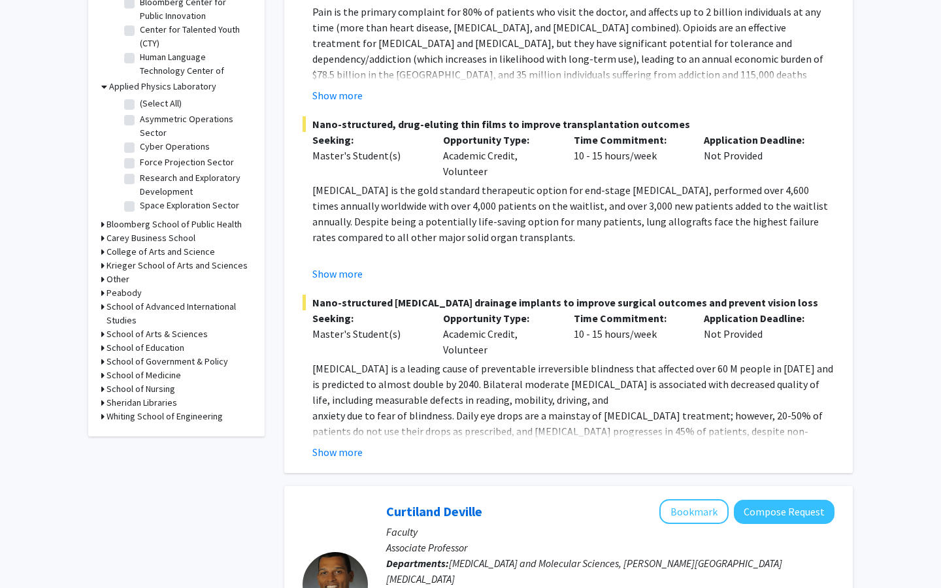
click at [150, 263] on h3 "Krieger School of Arts and Sciences" at bounding box center [177, 266] width 141 height 14
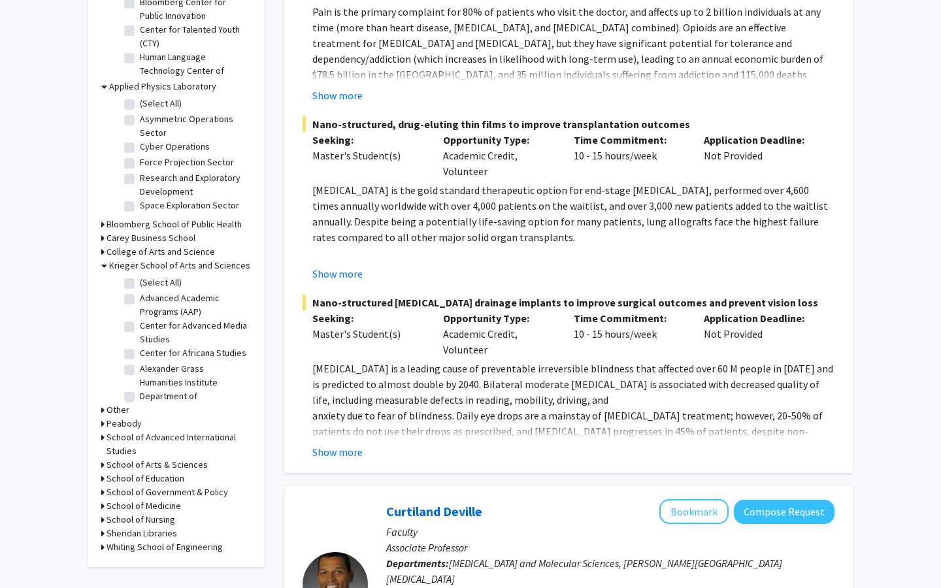
click at [153, 281] on label "(Select All)" at bounding box center [161, 283] width 42 height 14
click at [148, 281] on input "(Select All)" at bounding box center [144, 280] width 8 height 8
checkbox input "true"
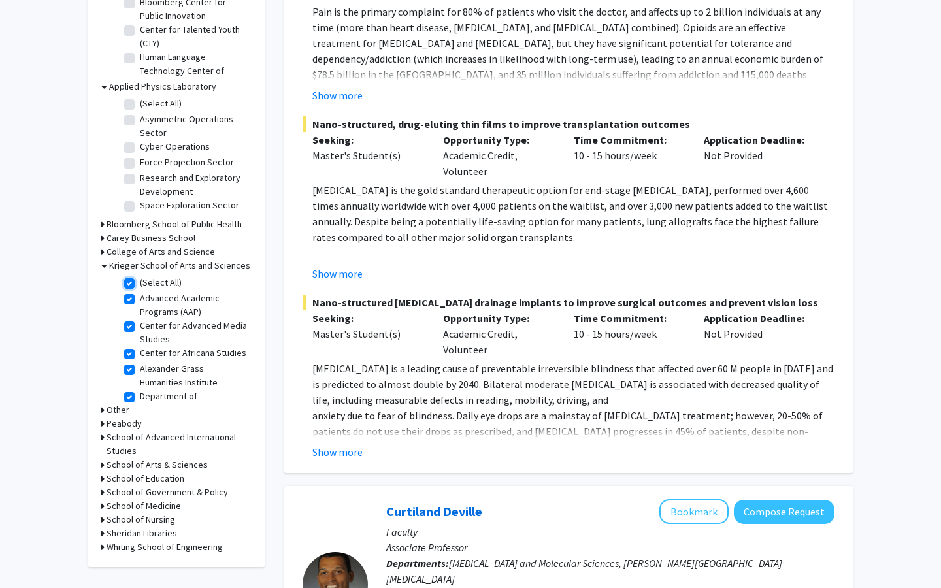
checkbox input "true"
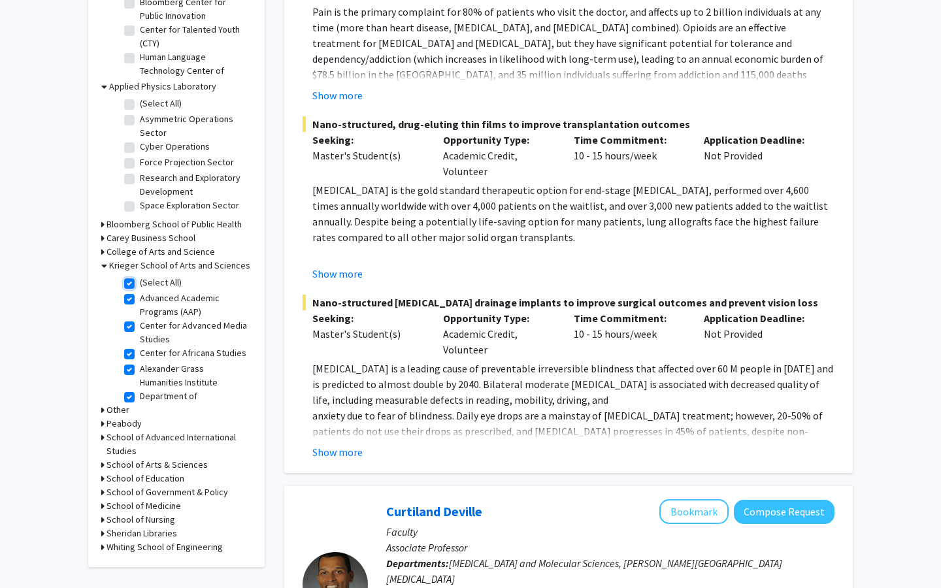
checkbox input "true"
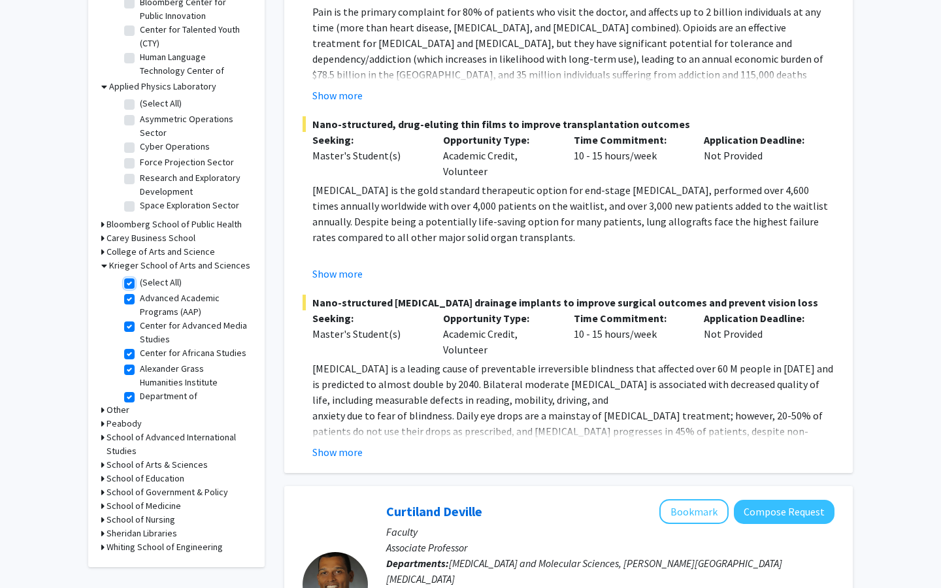
checkbox input "true"
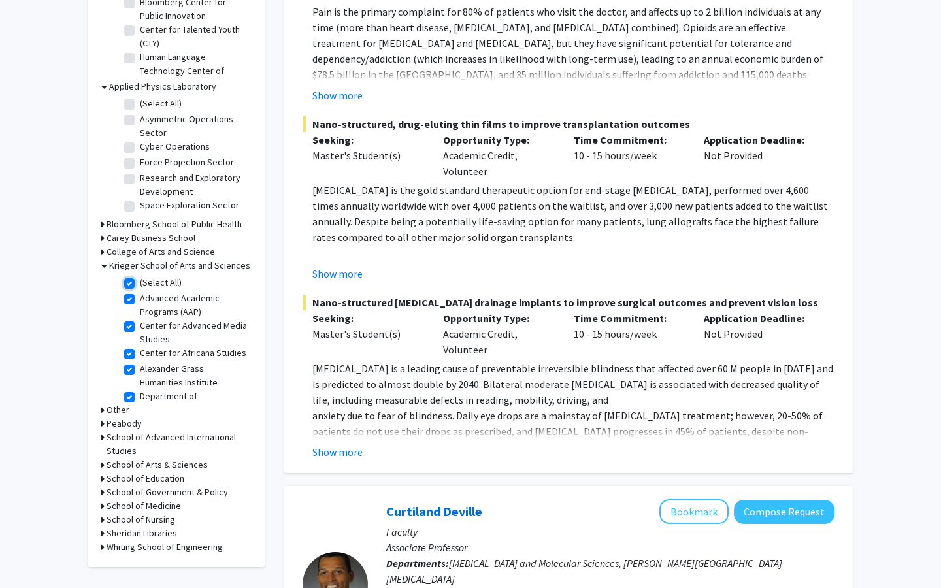
checkbox input "true"
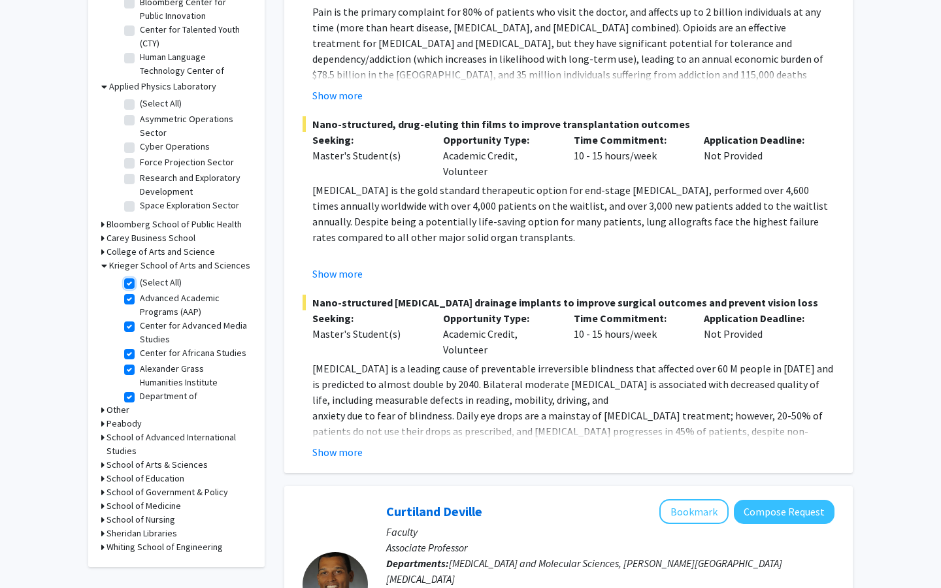
checkbox input "true"
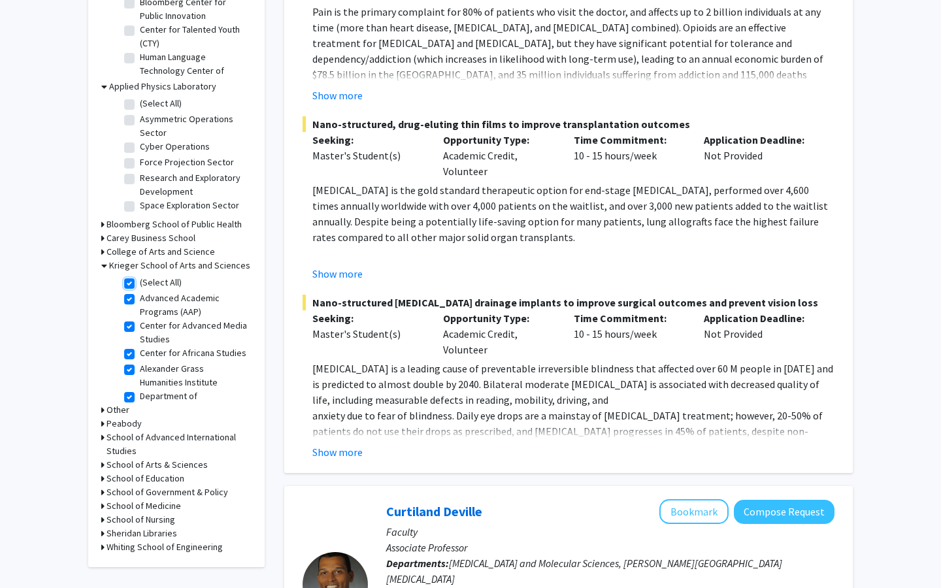
checkbox input "true"
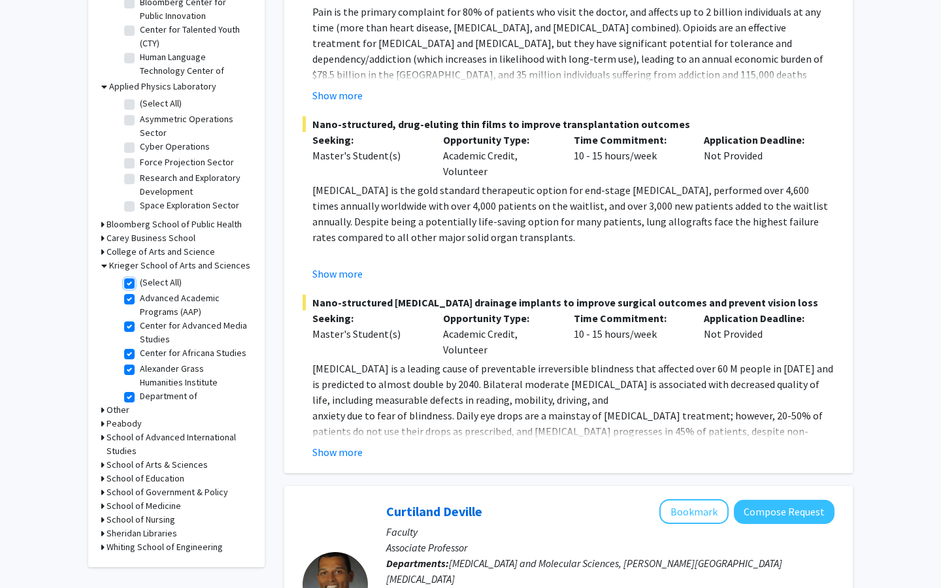
checkbox input "true"
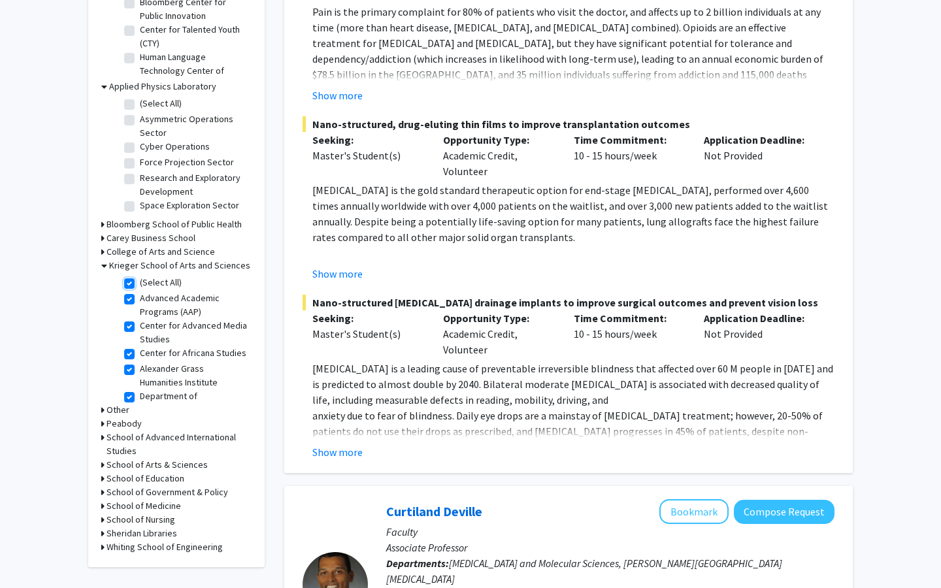
checkbox input "true"
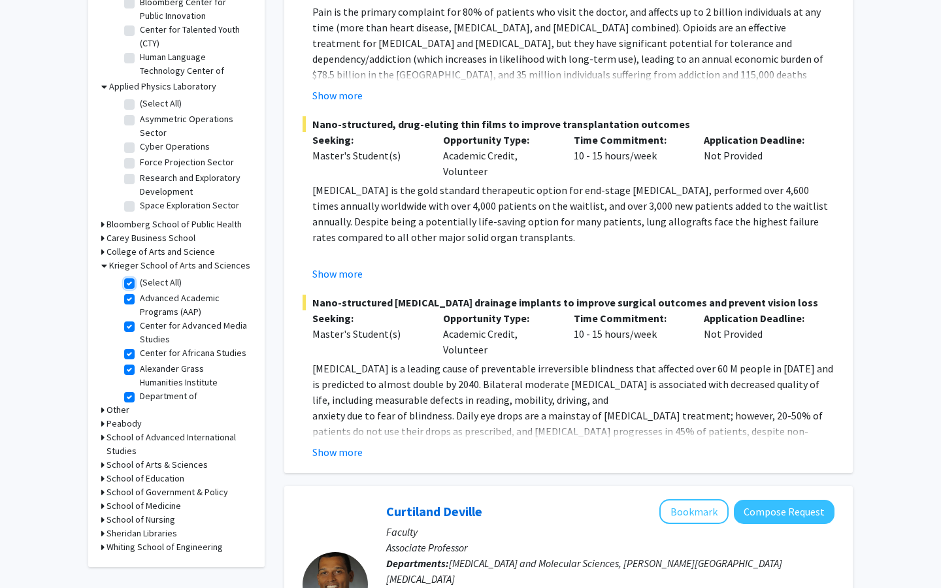
checkbox input "true"
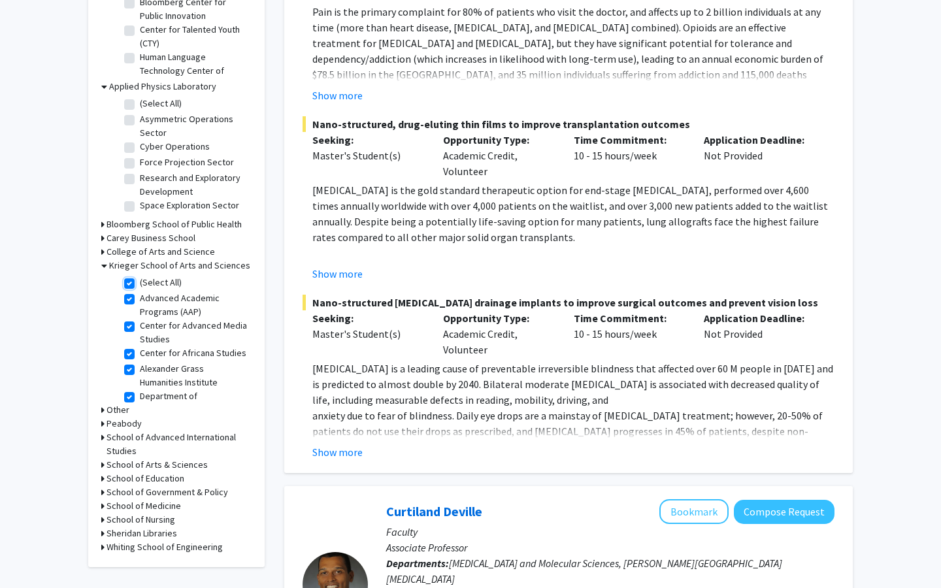
checkbox input "true"
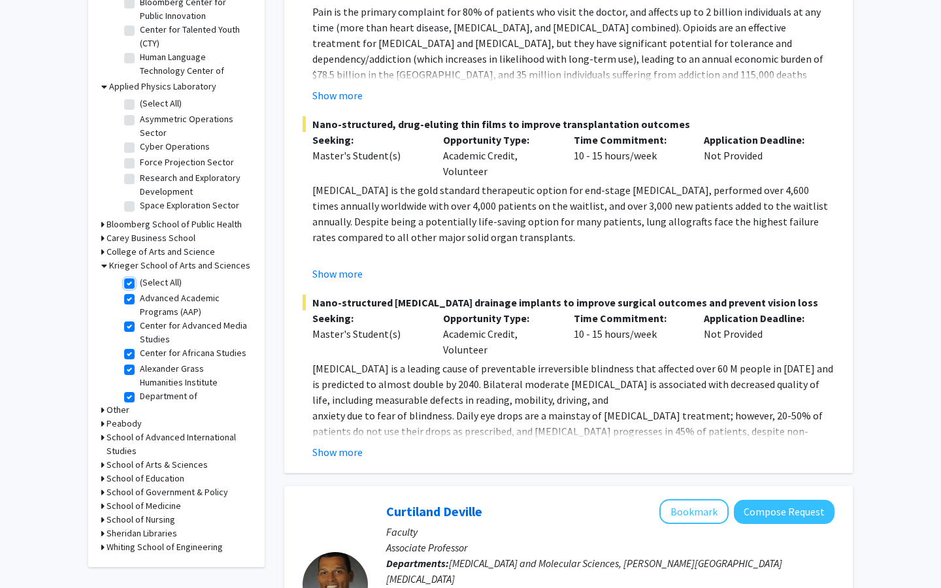
checkbox input "true"
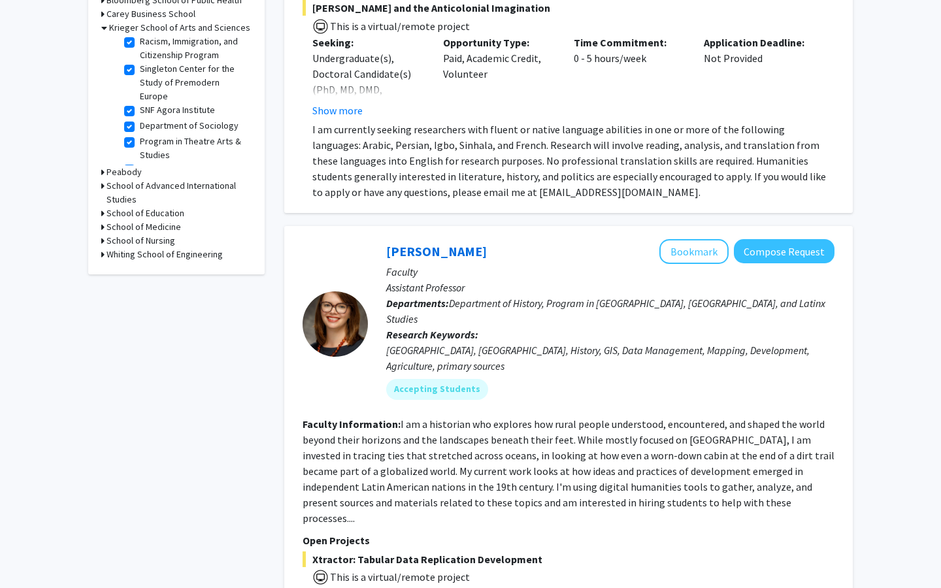
scroll to position [477, 0]
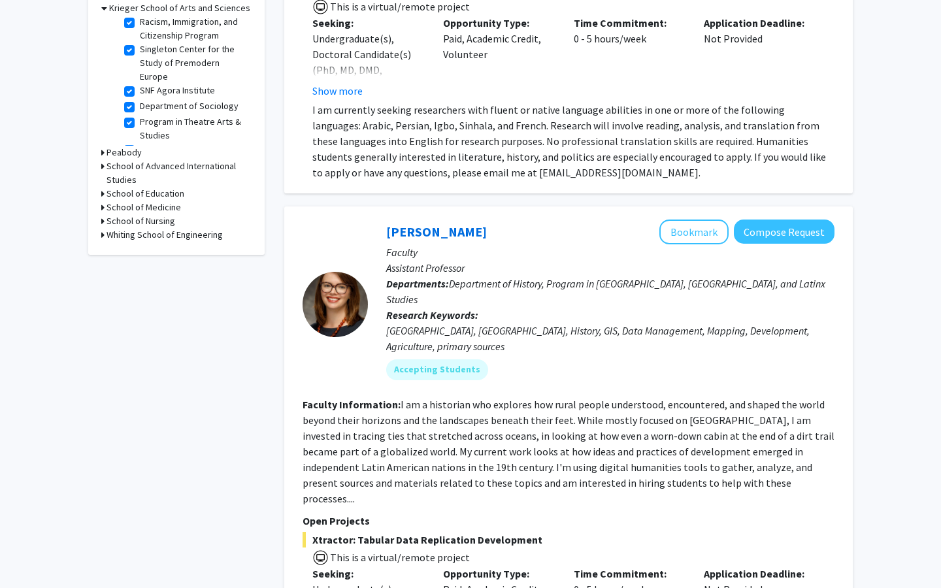
click at [138, 210] on h3 "School of Medicine" at bounding box center [144, 208] width 75 height 14
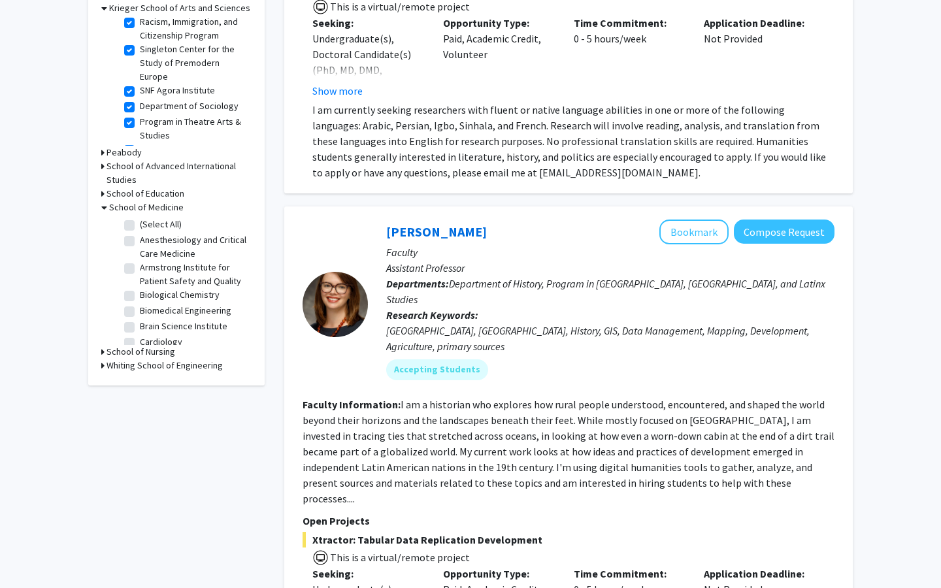
click at [140, 224] on label "(Select All)" at bounding box center [161, 225] width 42 height 14
click at [140, 224] on input "(Select All)" at bounding box center [144, 222] width 8 height 8
checkbox input "true"
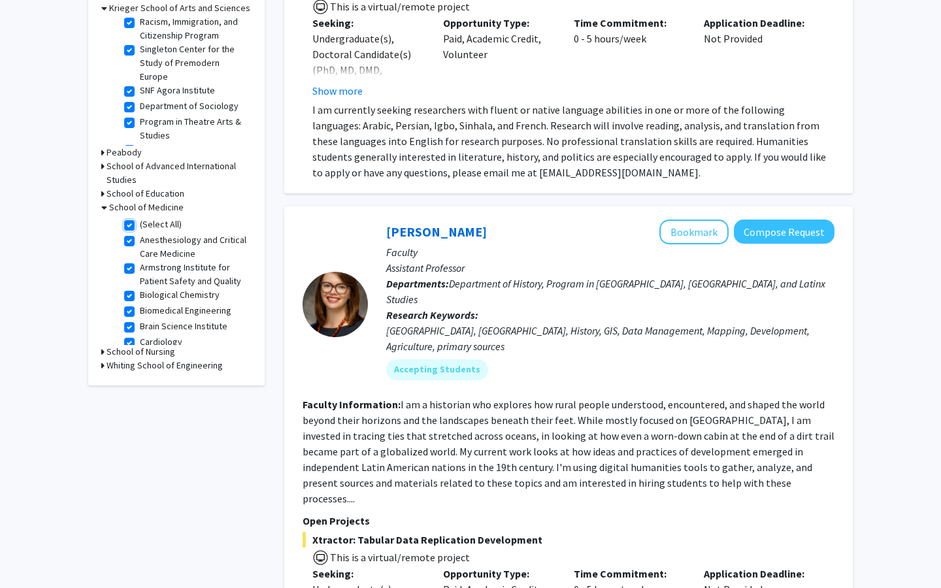
checkbox input "true"
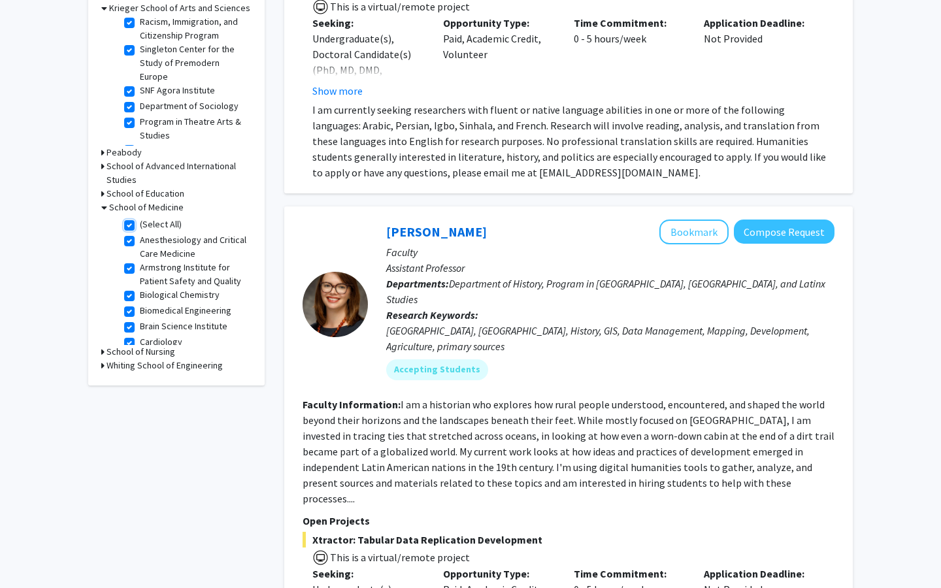
checkbox input "true"
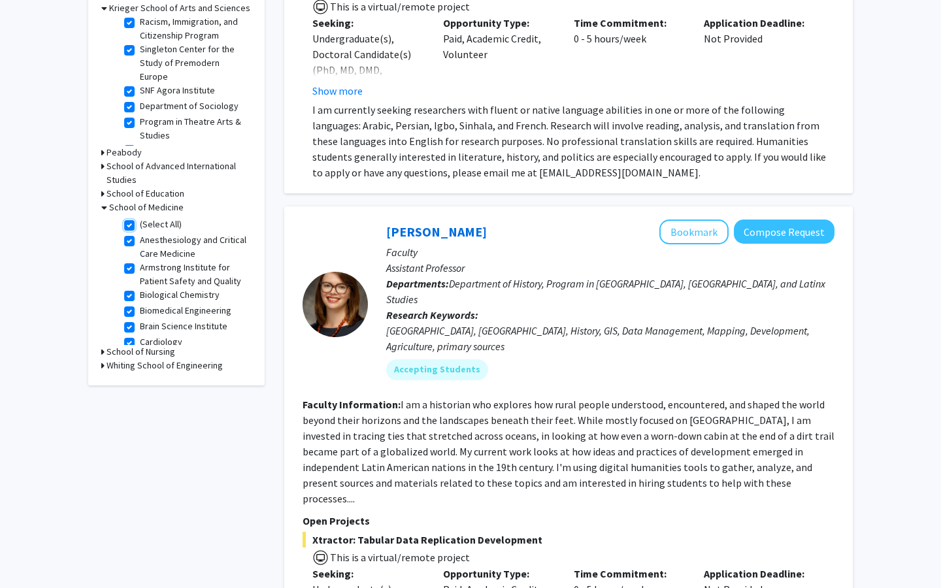
checkbox input "true"
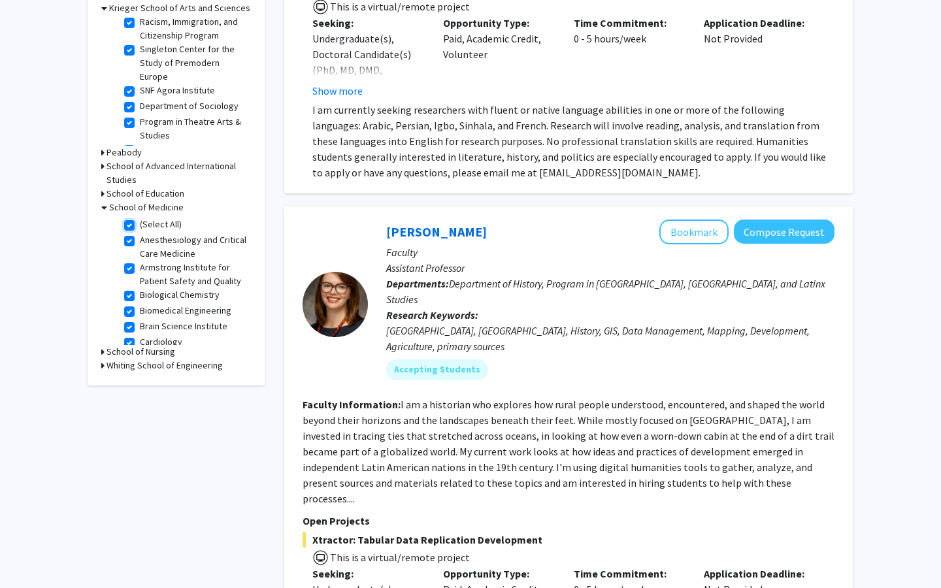
checkbox input "true"
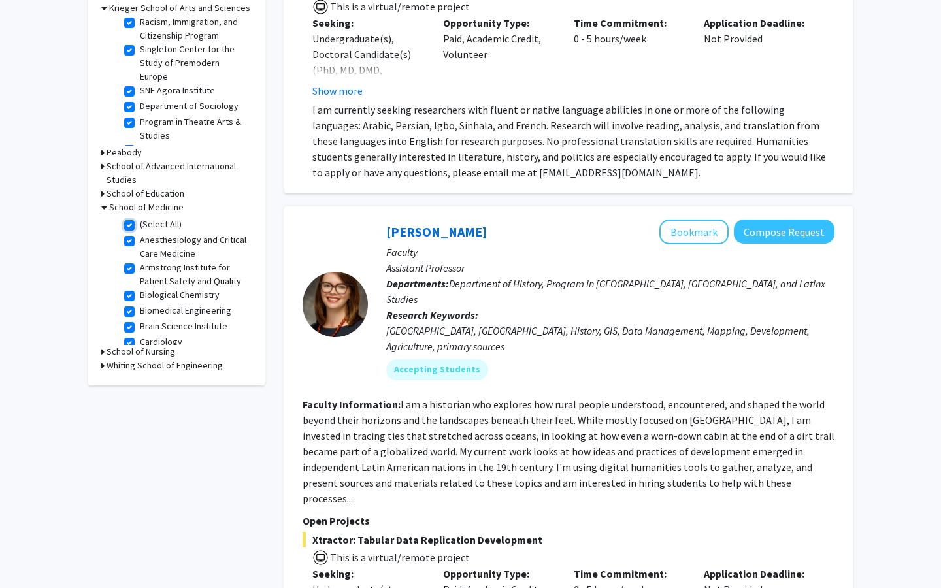
checkbox input "true"
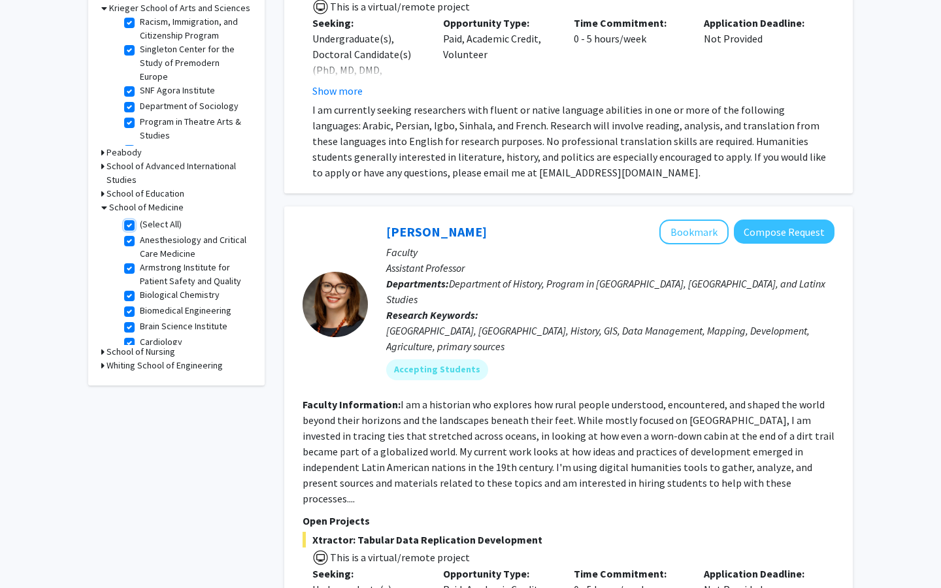
checkbox input "true"
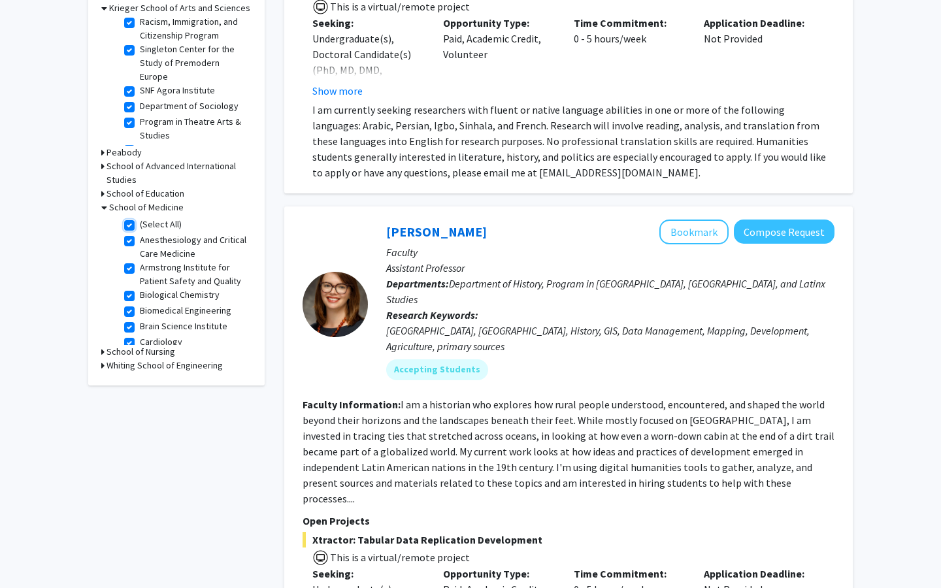
checkbox input "true"
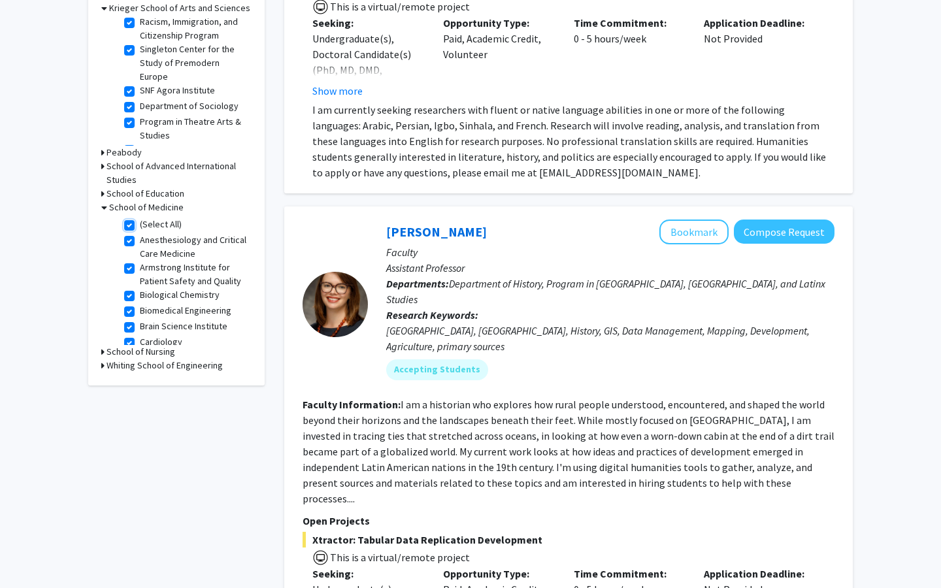
checkbox input "true"
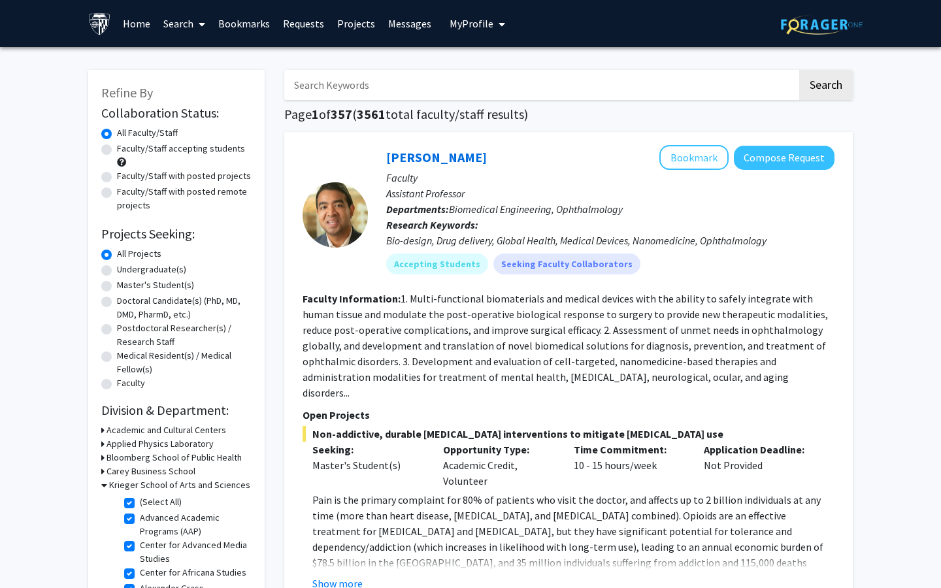
click at [158, 284] on label "Master's Student(s)" at bounding box center [155, 285] width 77 height 14
click at [125, 284] on input "Master's Student(s)" at bounding box center [121, 282] width 8 height 8
radio input "true"
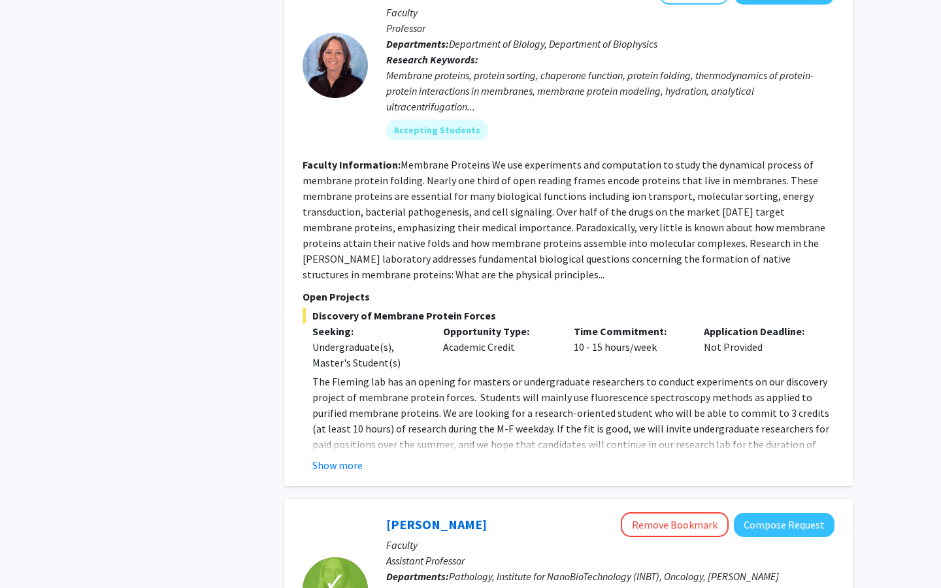
scroll to position [735, 0]
click at [348, 457] on button "Show more" at bounding box center [337, 465] width 50 height 16
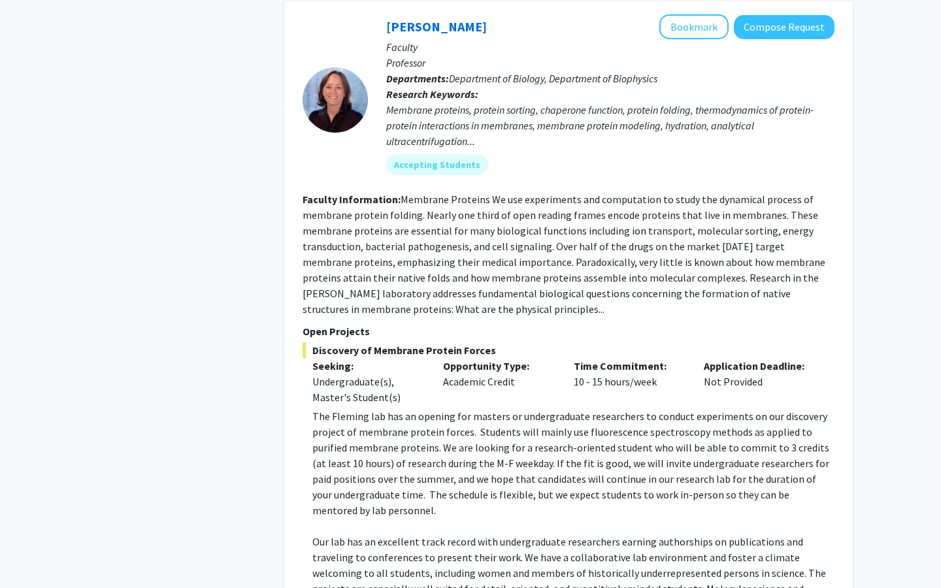
scroll to position [701, 0]
click at [452, 303] on fg-search-faculty "[PERSON_NAME] Bookmark Compose Request Faculty Professor Departments: Departmen…" at bounding box center [569, 347] width 532 height 666
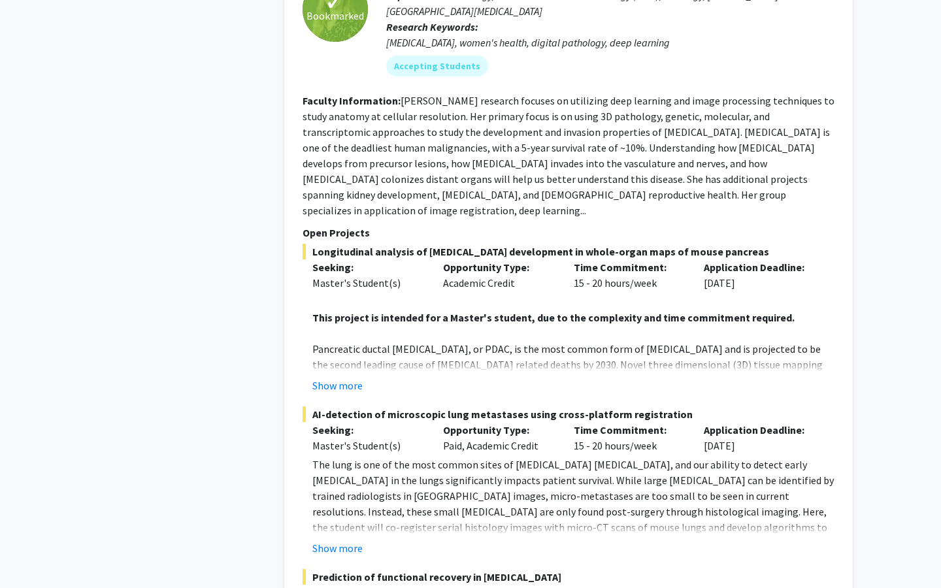
scroll to position [1489, 0]
click at [340, 377] on button "Show more" at bounding box center [337, 385] width 50 height 16
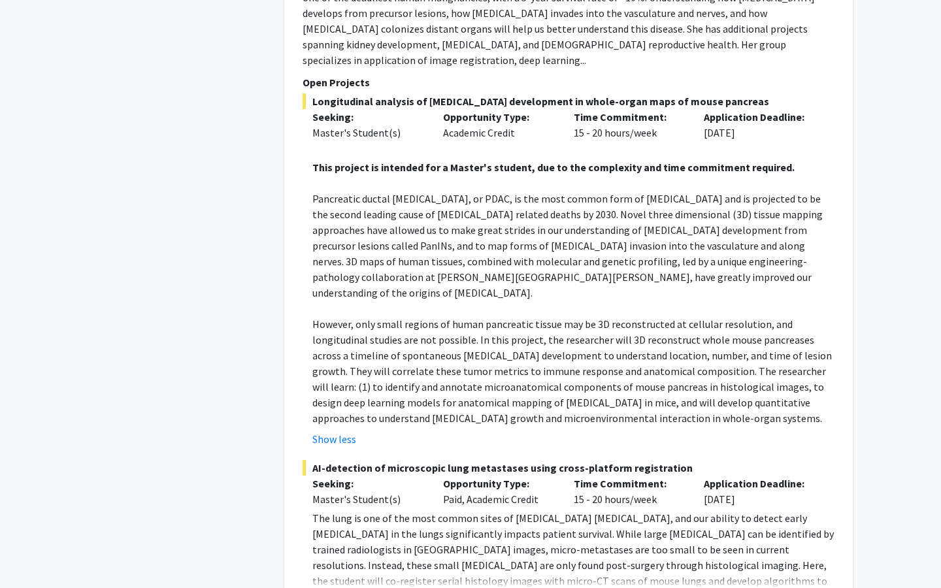
scroll to position [1899, 0]
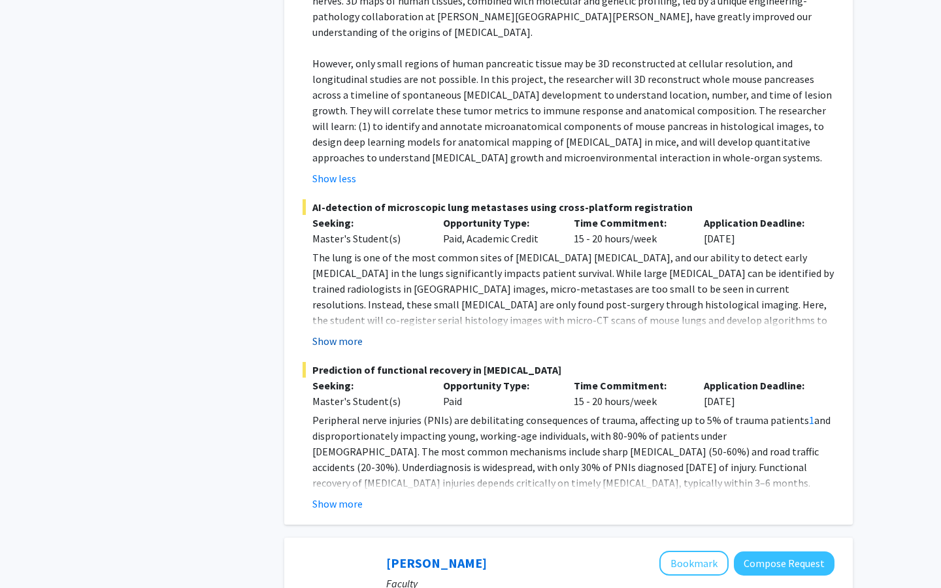
click at [346, 333] on button "Show more" at bounding box center [337, 341] width 50 height 16
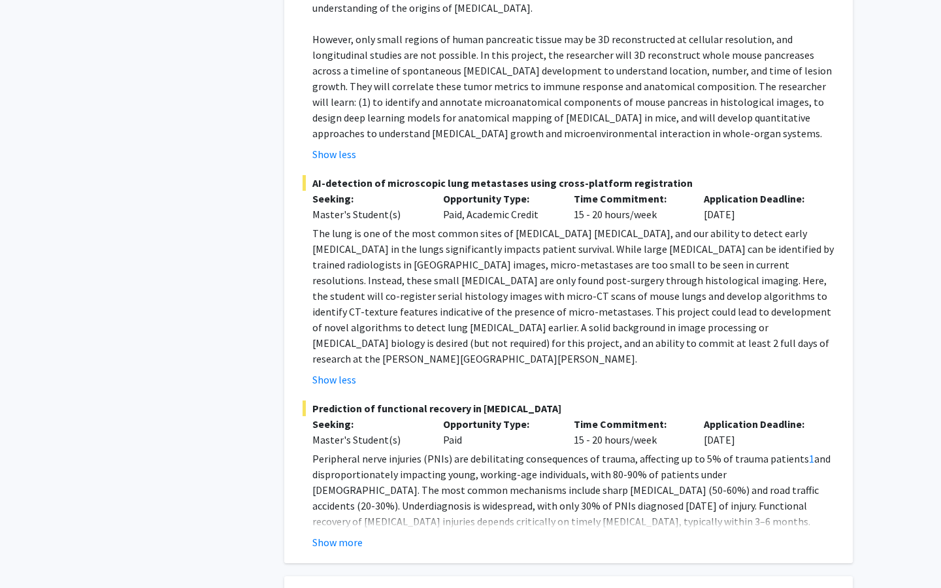
scroll to position [1924, 0]
click at [339, 534] on button "Show more" at bounding box center [337, 542] width 50 height 16
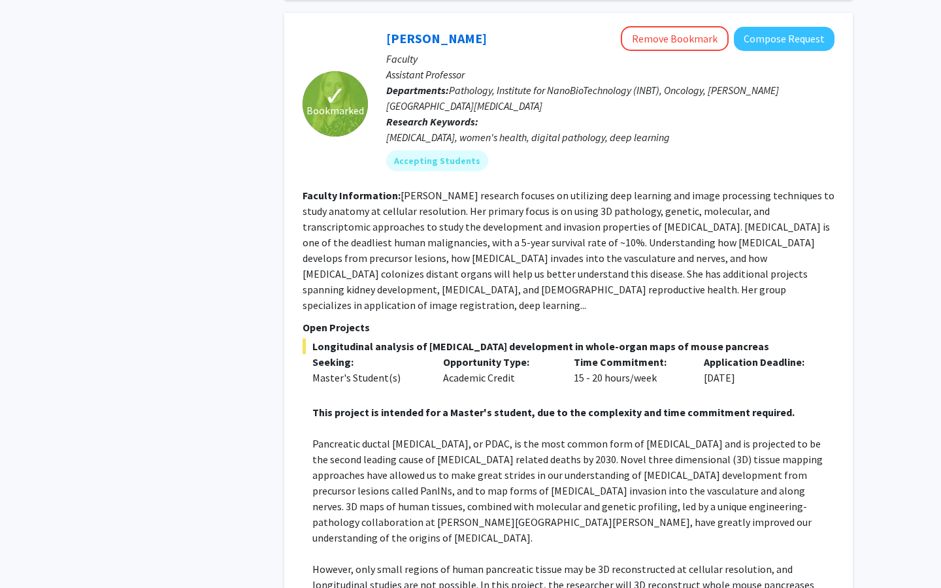
scroll to position [1401, 0]
